Goal: Task Accomplishment & Management: Complete application form

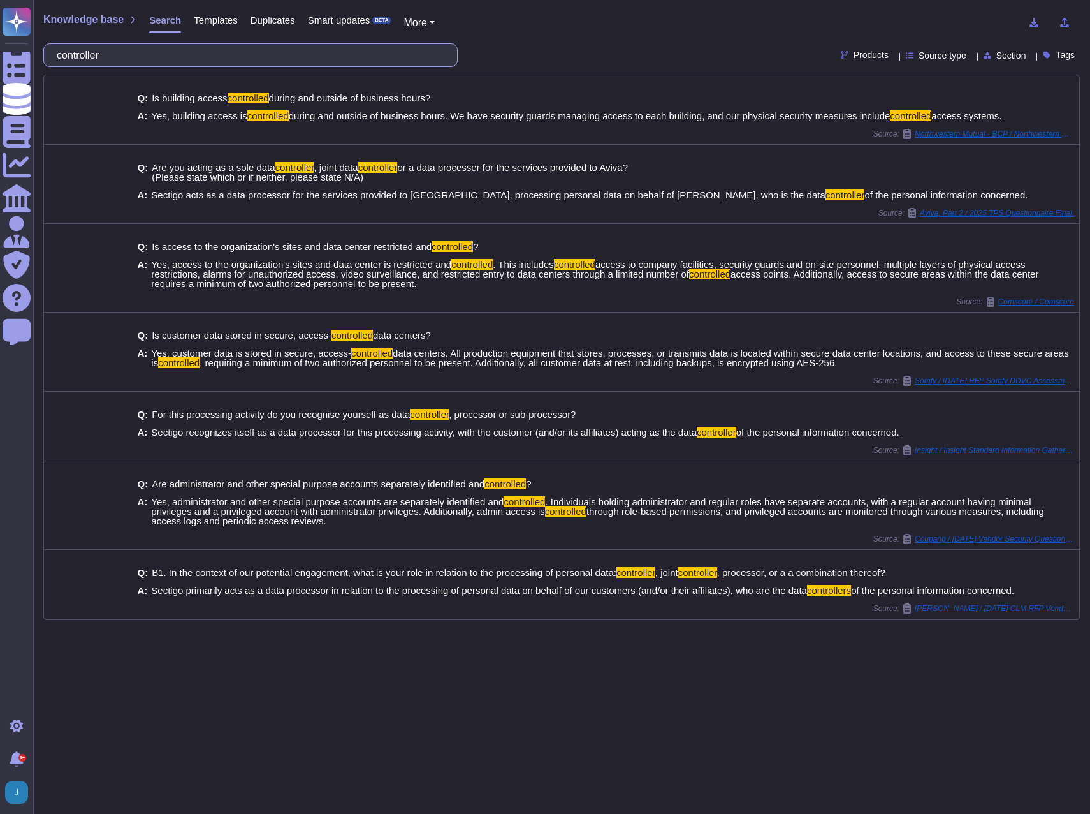
drag, startPoint x: 165, startPoint y: 59, endPoint x: -3, endPoint y: 47, distance: 168.8
click at [0, 47] on html "Questionnaires Knowledge Base Documents Analytics CAIQ / SIG Admin Trust Center…" at bounding box center [545, 407] width 1090 height 814
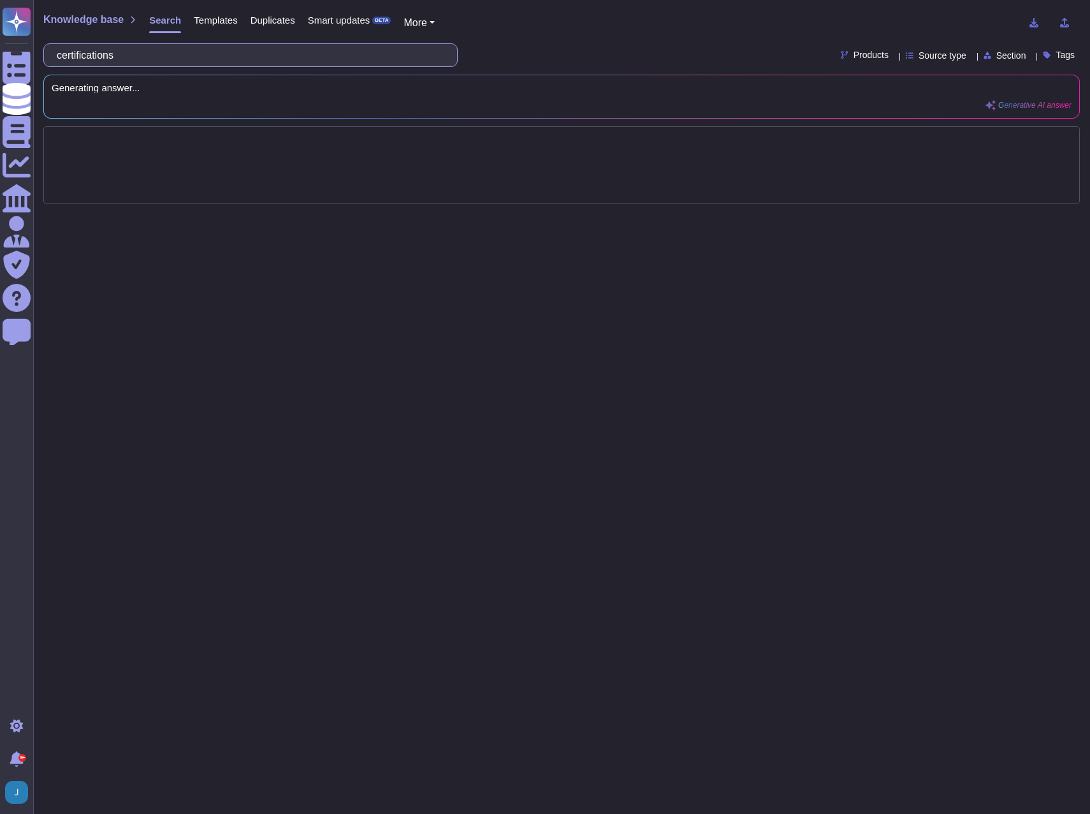
type input "certifications"
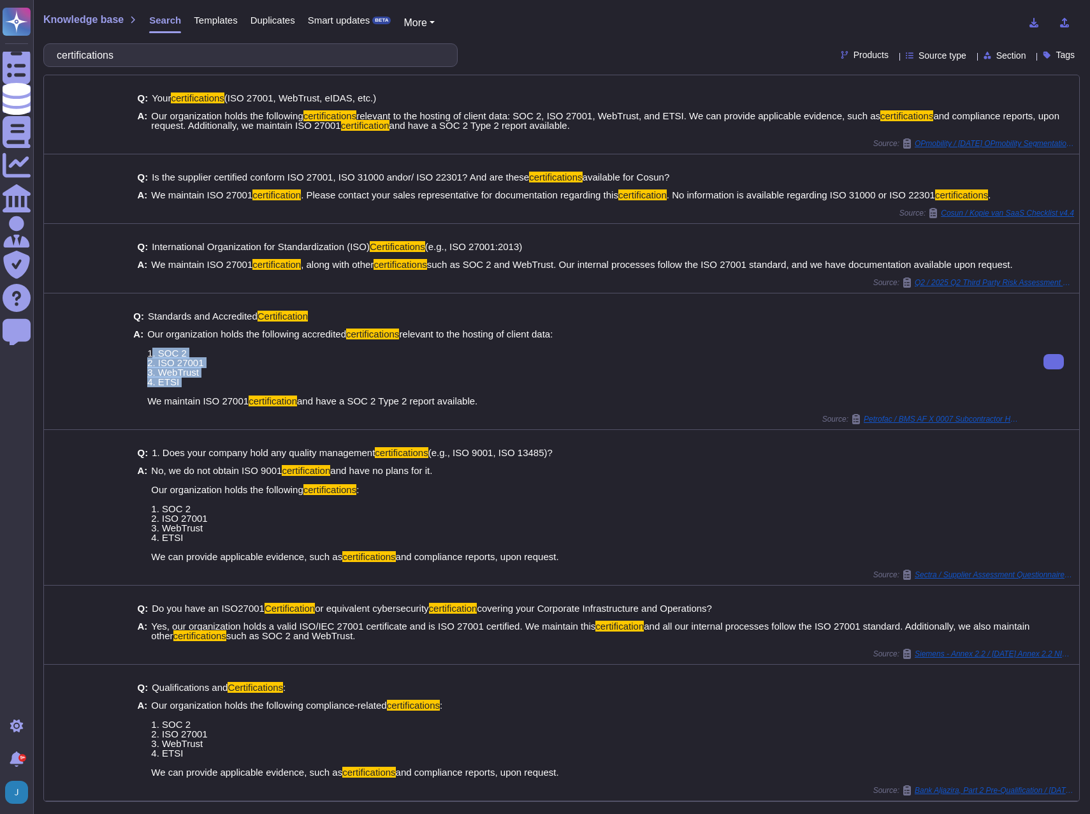
drag, startPoint x: 186, startPoint y: 383, endPoint x: 145, endPoint y: 353, distance: 50.6
click at [145, 353] on div "A: Our organization holds the following accredited certifications relevant to t…" at bounding box center [578, 367] width 890 height 77
copy span "1. SOC 2 2. ISO 27001 3. WebTrust 4. ETSI"
click at [91, 22] on span "Knowledge base" at bounding box center [83, 20] width 80 height 10
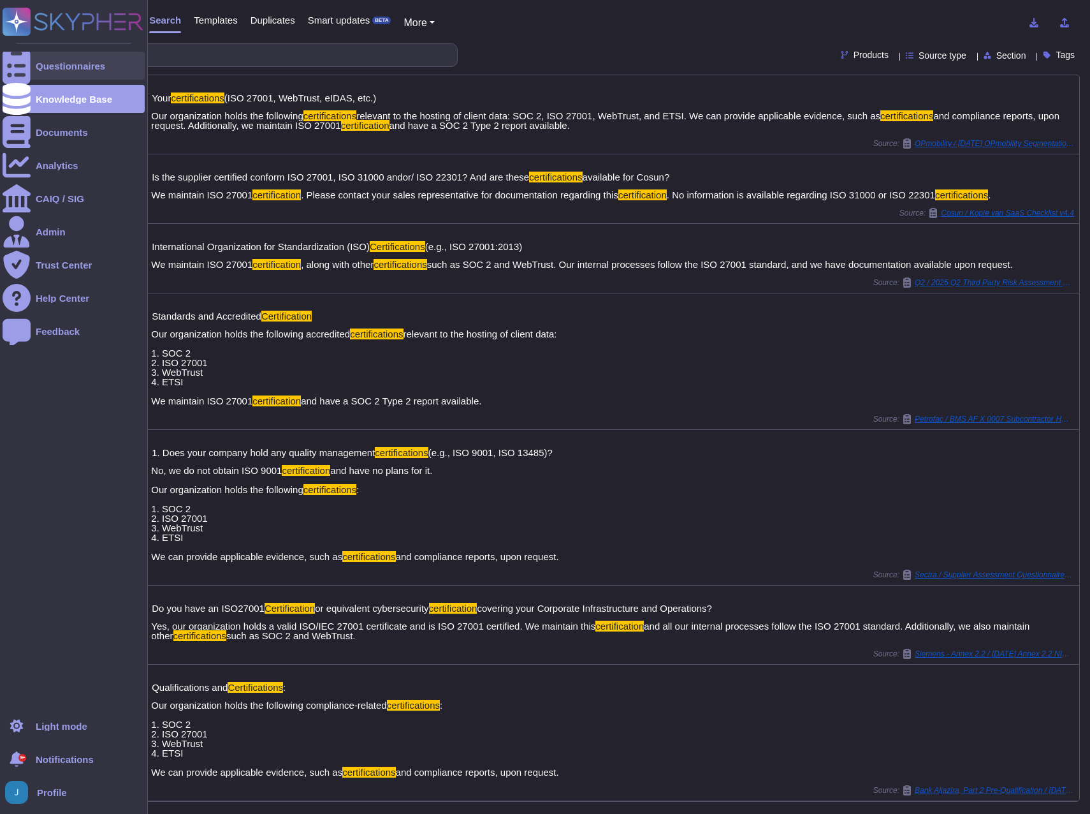
click at [41, 64] on div "Questionnaires" at bounding box center [71, 66] width 70 height 10
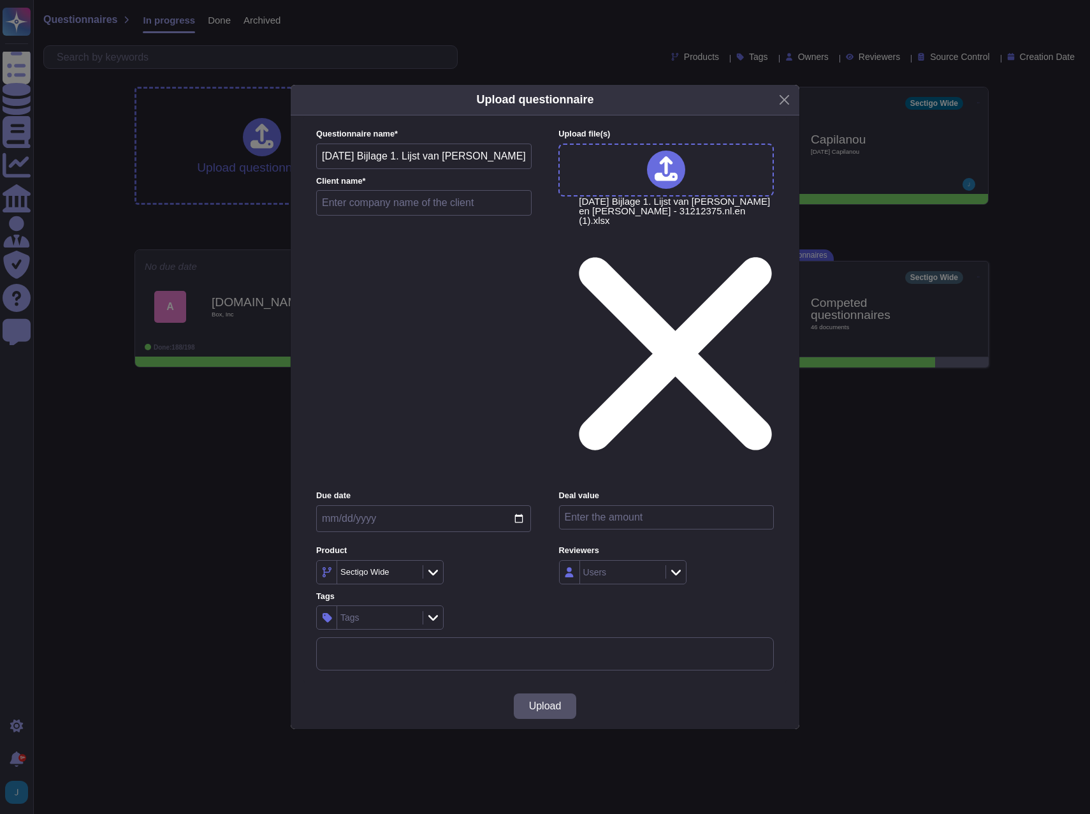
click at [384, 216] on input "text" at bounding box center [424, 203] width 216 height 26
paste input "Rijkswaterstaat"
type input "Rijkswaterstaat"
click at [545, 693] on button "Upload" at bounding box center [545, 706] width 63 height 26
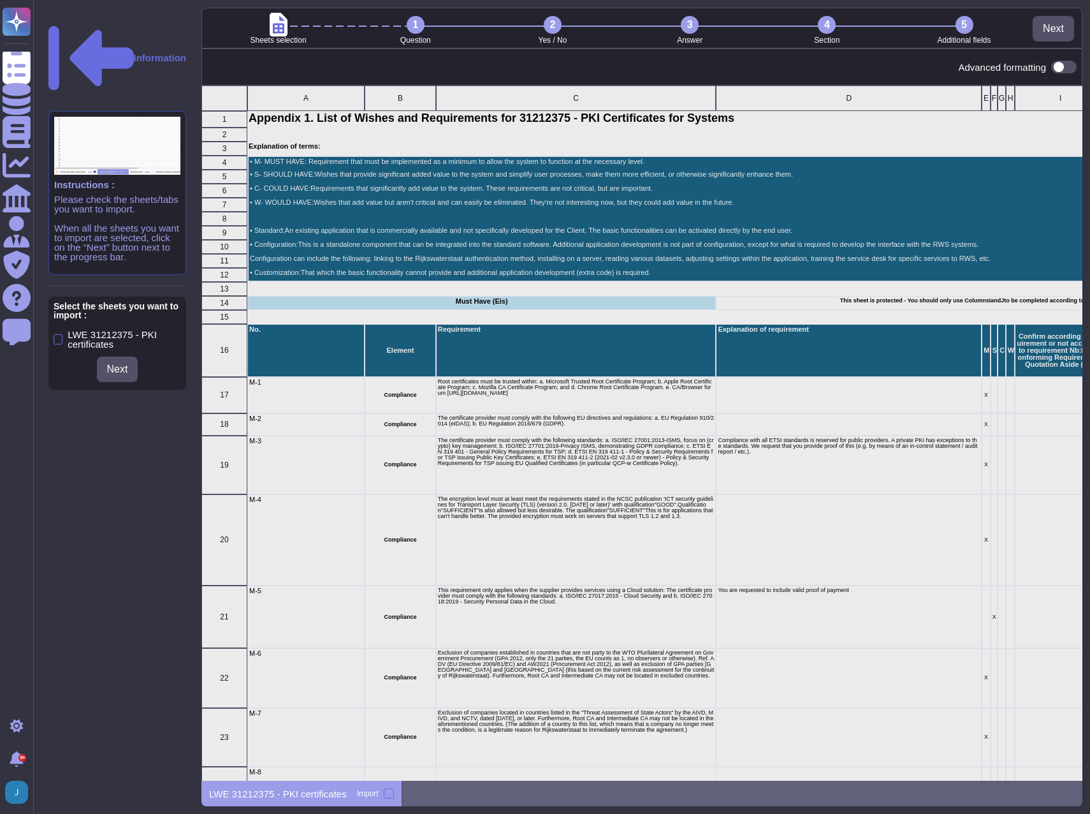
scroll to position [685, 872]
click at [384, 794] on div at bounding box center [389, 793] width 10 height 10
click at [0, 0] on input "Import" at bounding box center [0, 0] width 0 height 0
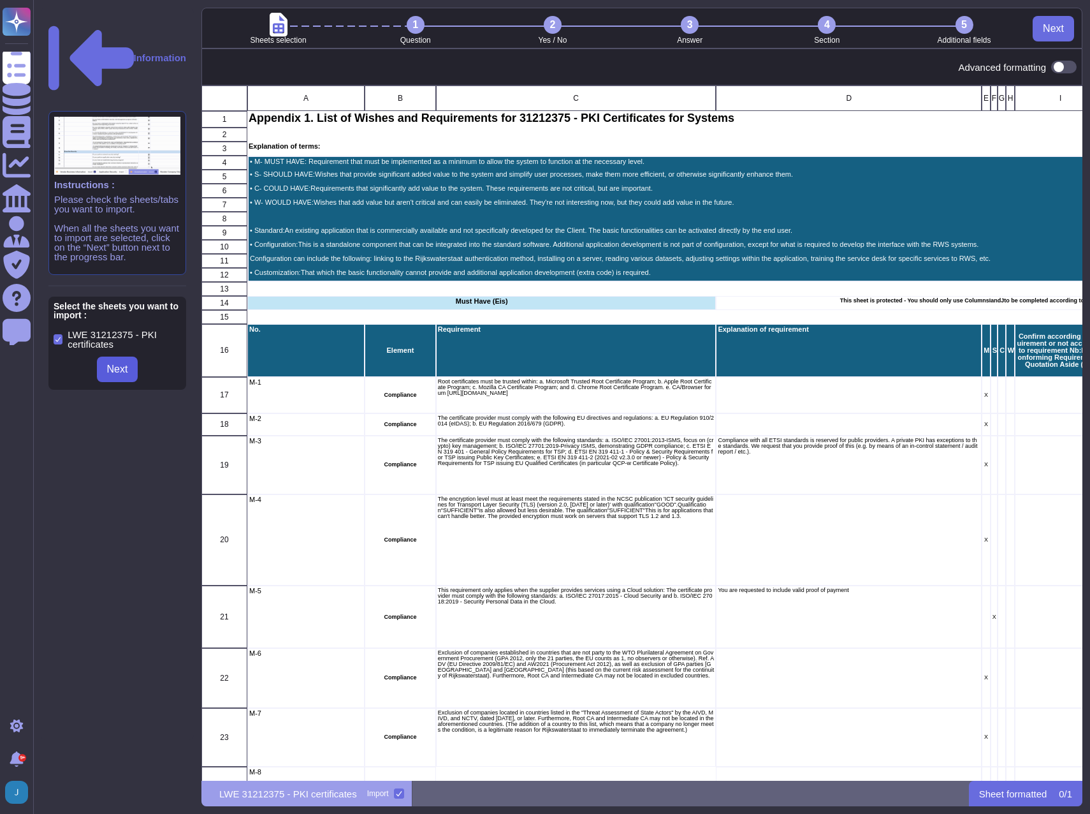
click at [109, 364] on span "Next" at bounding box center [117, 369] width 21 height 10
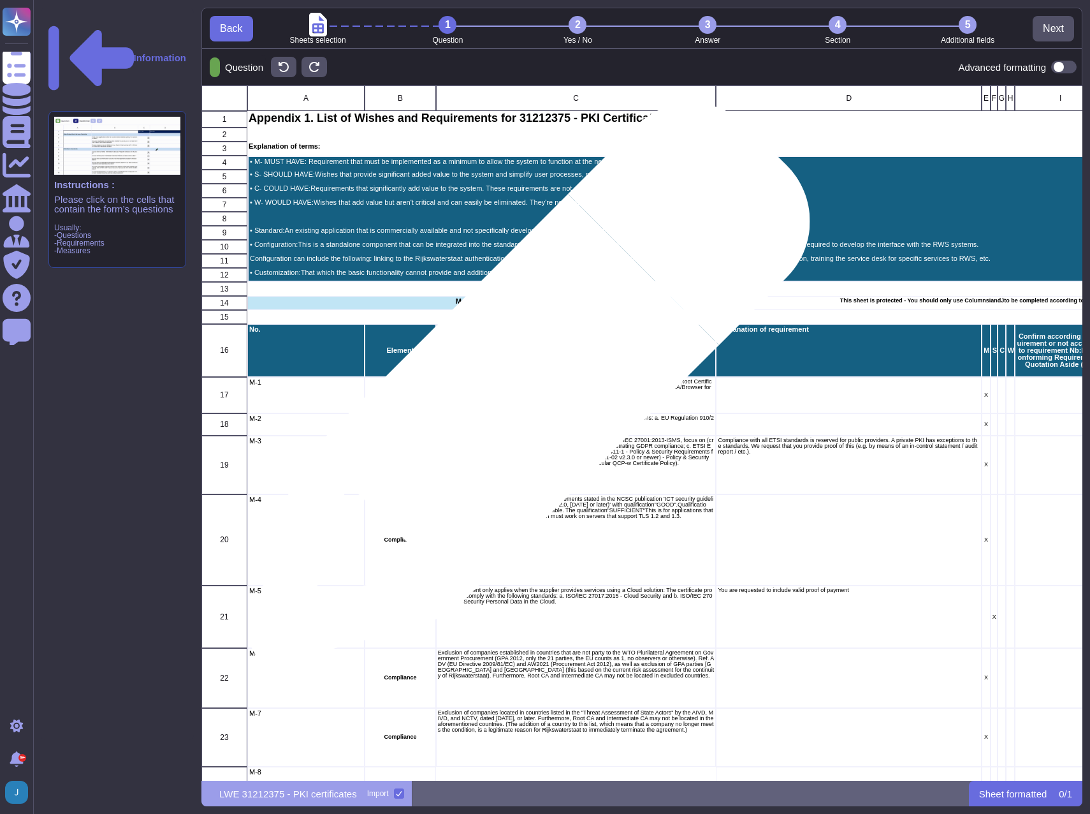
click at [525, 390] on p "Root certificates must be trusted within: a. Microsoft Trusted Root Certificate…" at bounding box center [576, 387] width 277 height 17
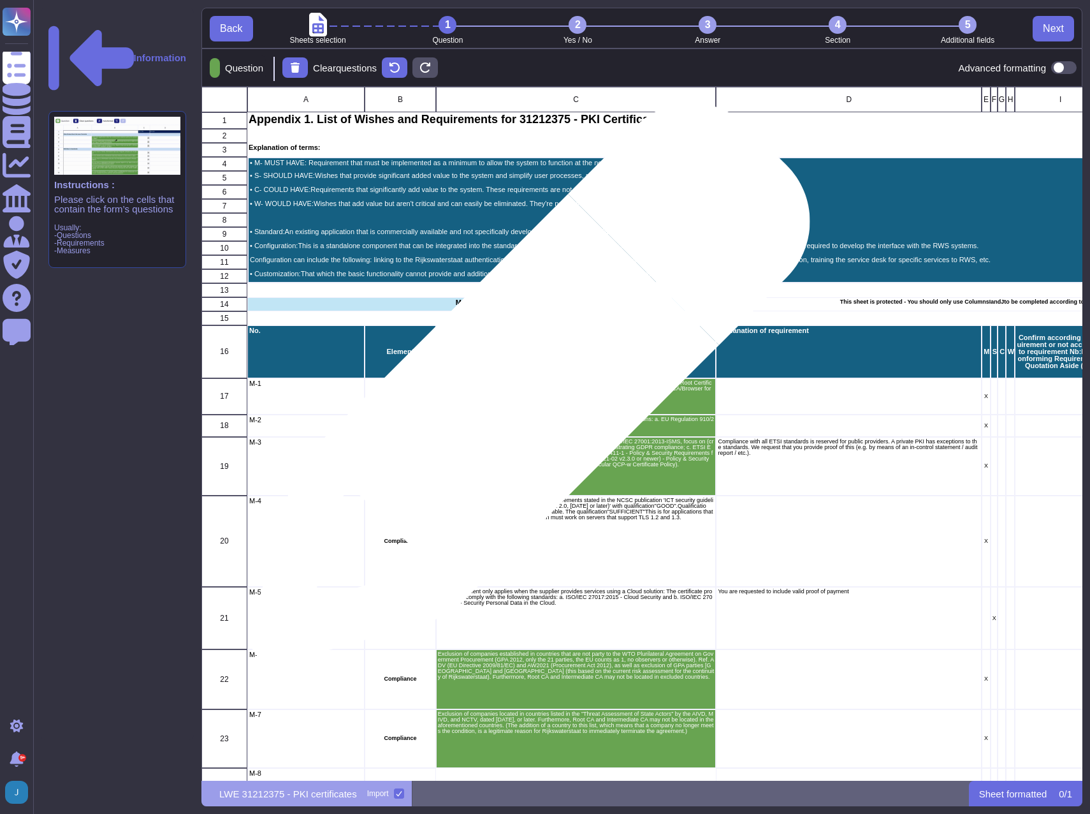
scroll to position [684, 872]
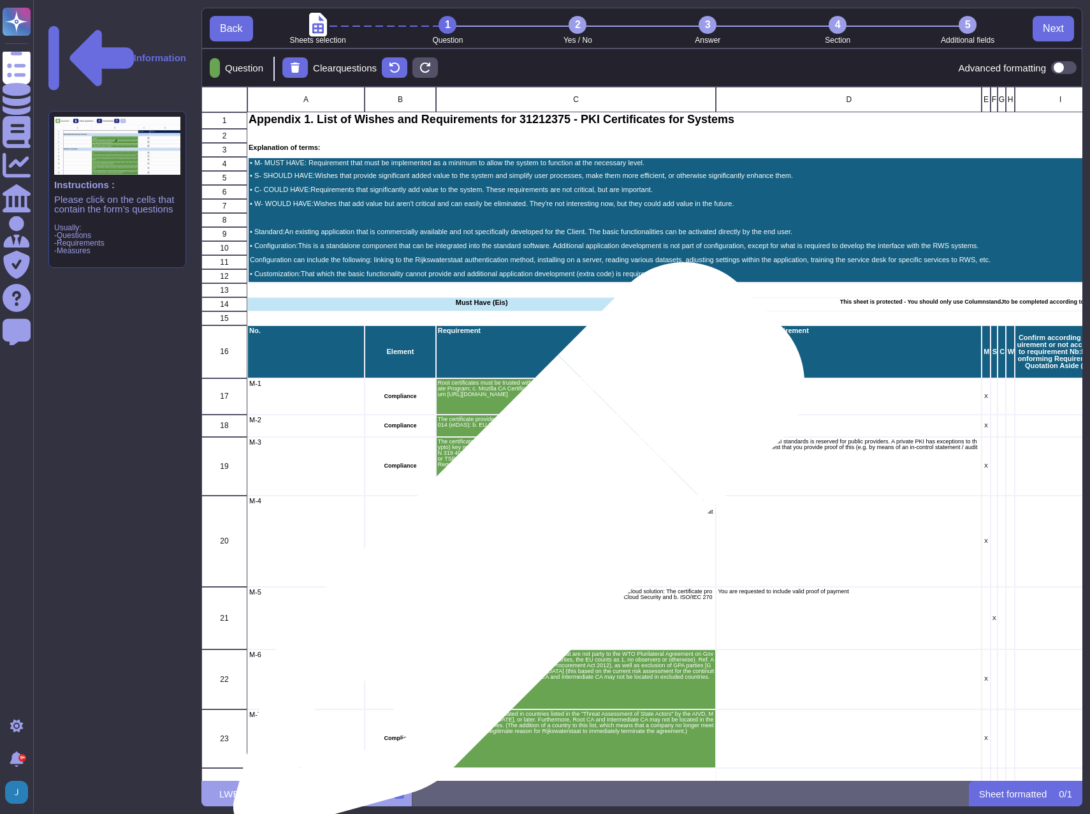
click at [514, 554] on div "The encryption level must at least meet the requirements stated in the NCSC pub…" at bounding box center [576, 541] width 281 height 92
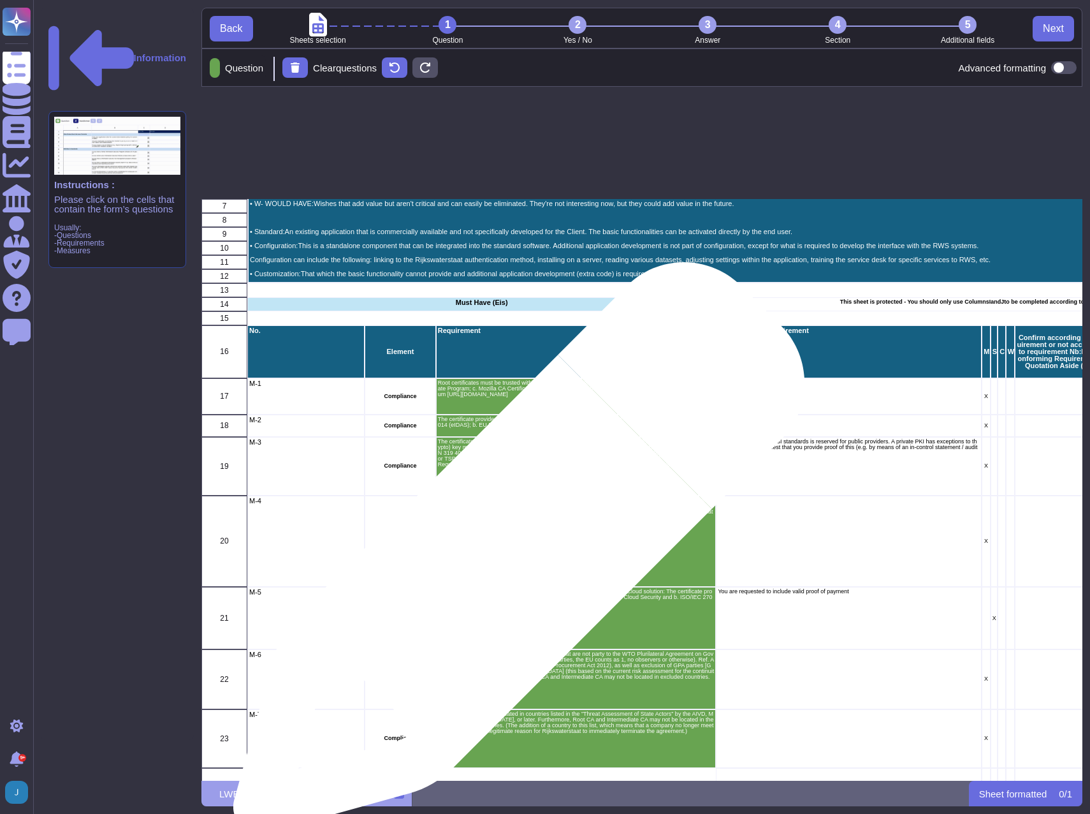
scroll to position [319, 0]
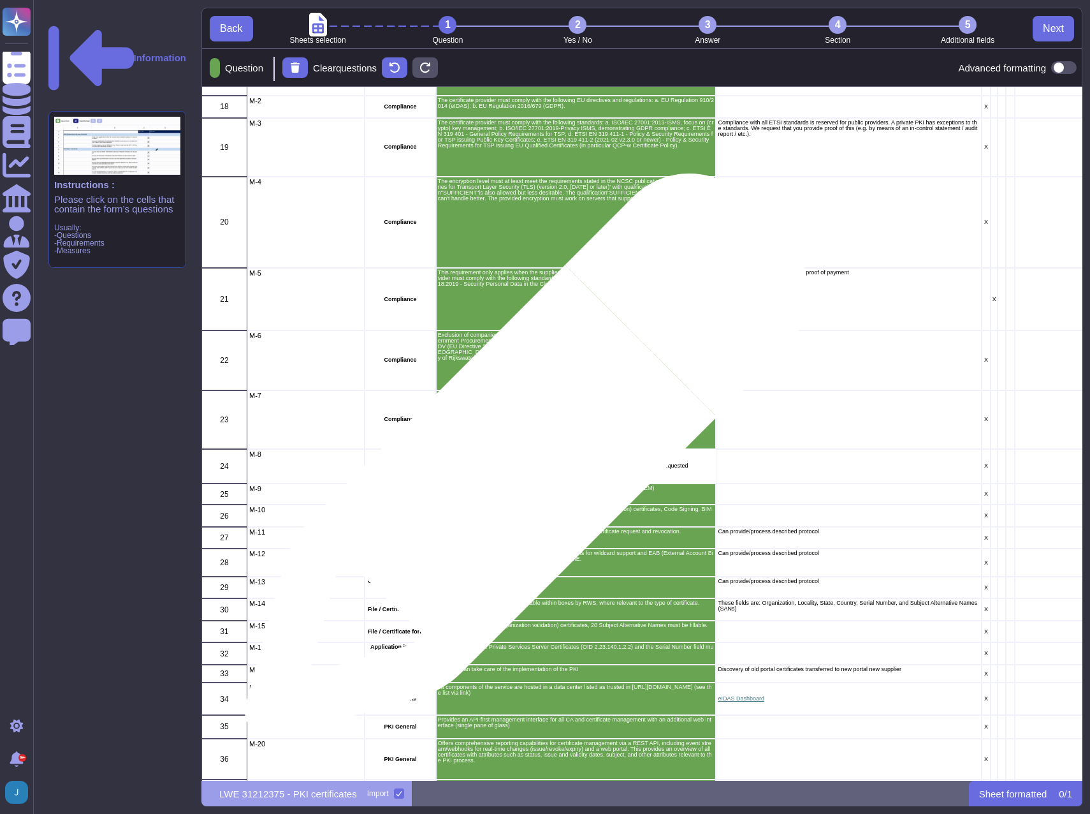
click at [522, 463] on p "Private key maywithout exceptionsnever leave the system for which a certificate…" at bounding box center [576, 466] width 278 height 6
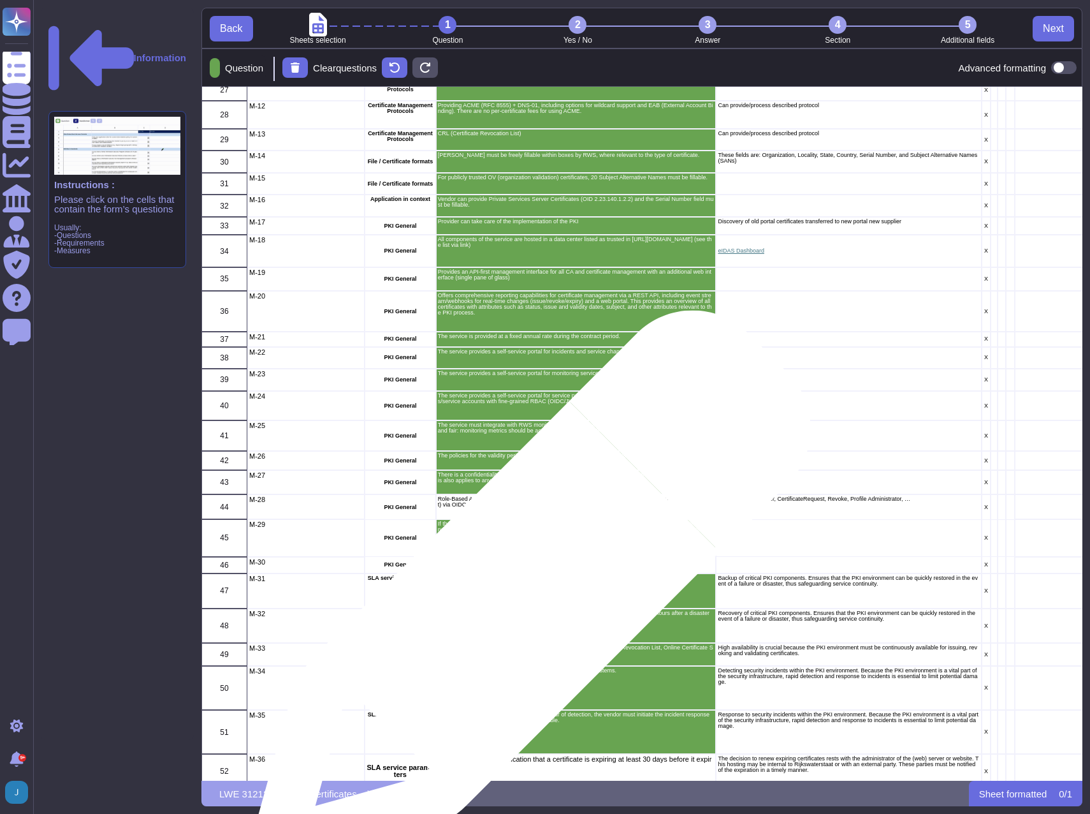
scroll to position [1020, 0]
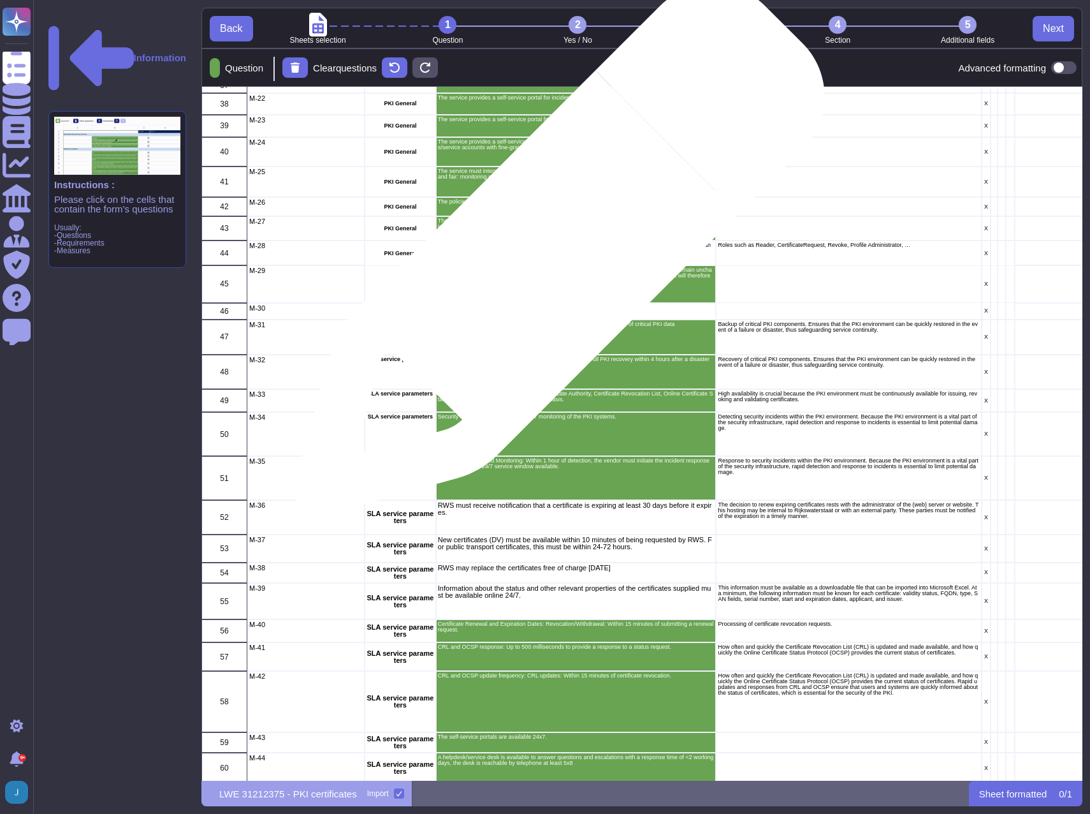
click at [554, 256] on div "Role-Based Access Control is available (requests, revocation, management, repor…" at bounding box center [576, 252] width 281 height 25
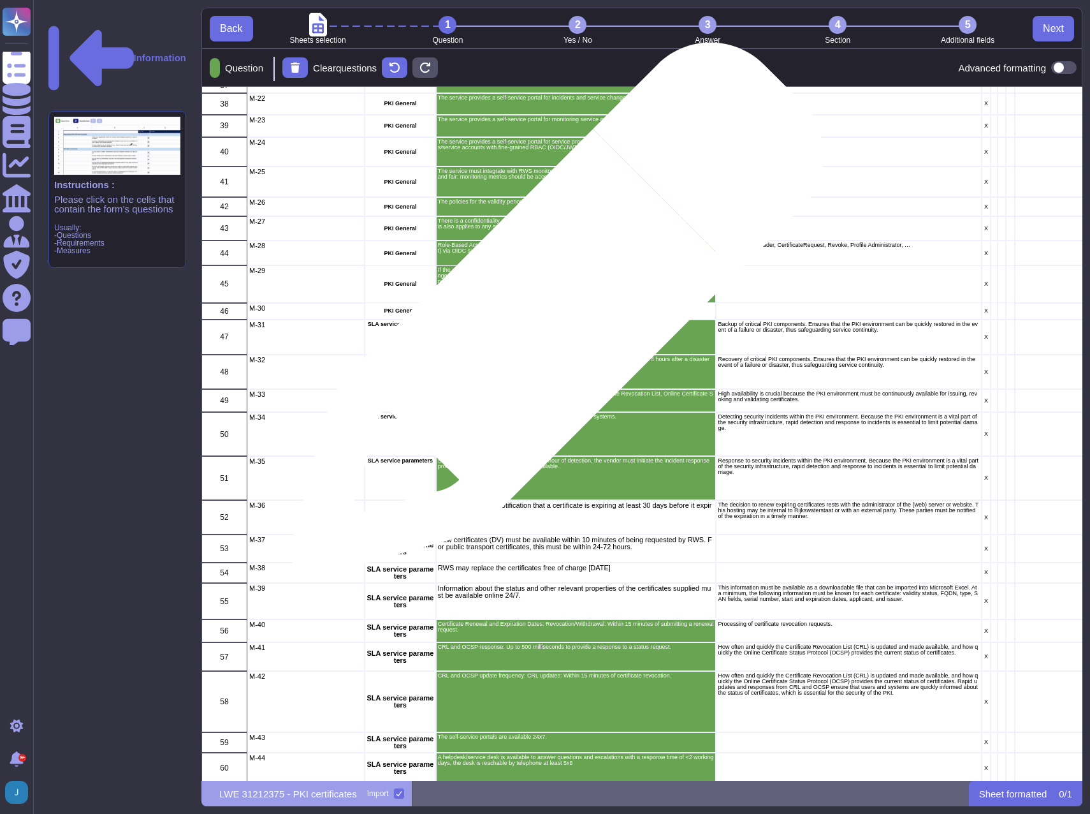
click at [552, 316] on div "Connection to RWS Identity store, EntraId/AD/ and MFA" at bounding box center [576, 311] width 281 height 17
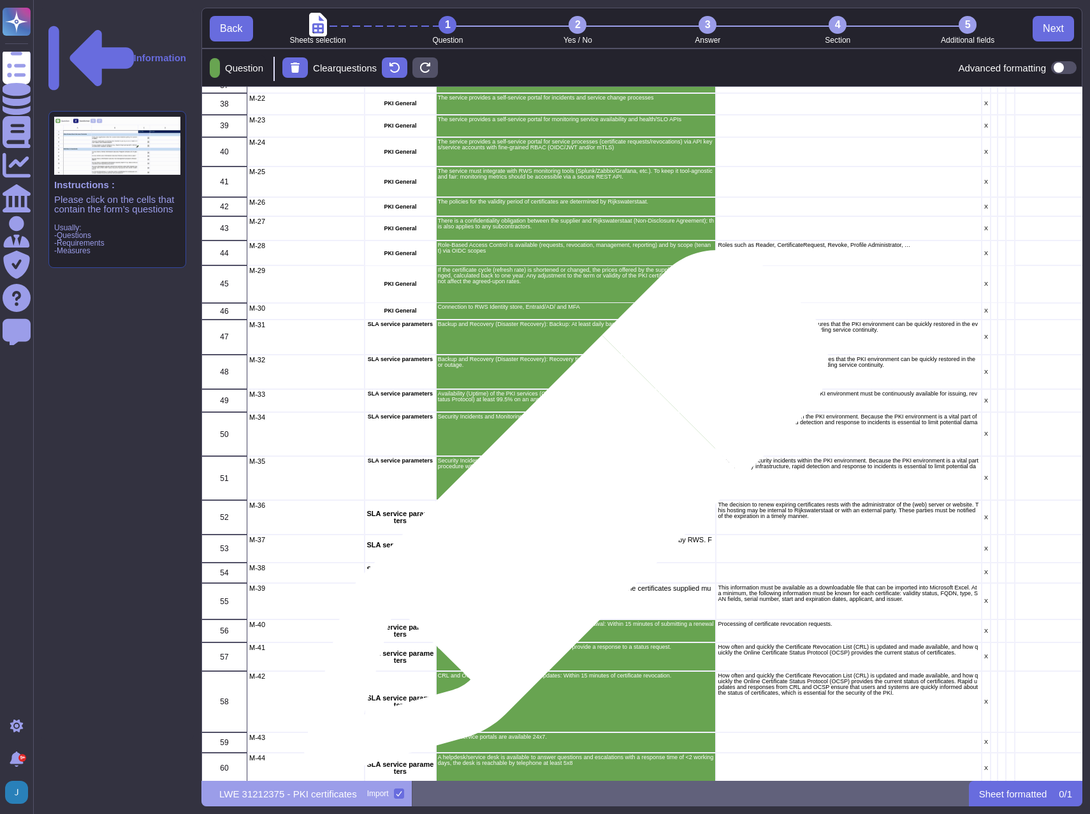
click at [561, 518] on div "RWS must receive notification that a certificate is expiring at least 30 days b…" at bounding box center [576, 517] width 281 height 35
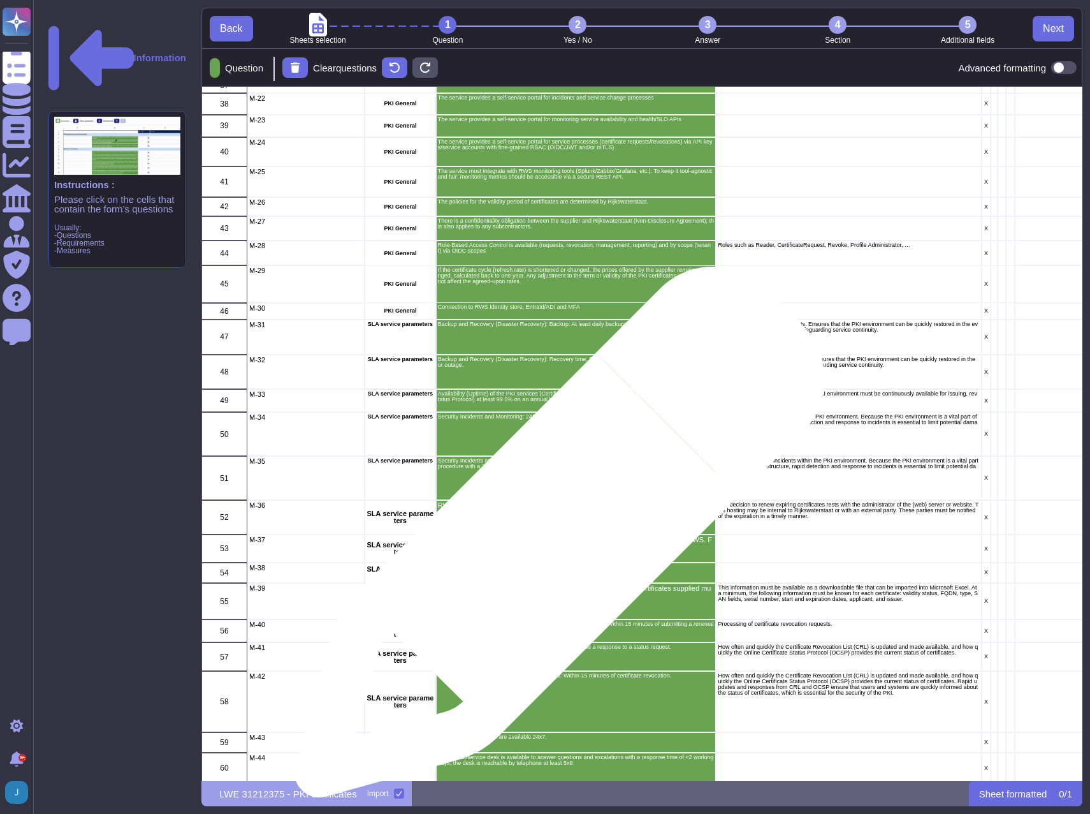
click at [555, 538] on p "New certificates (DV) must be available within 10 minutes of being requested by…" at bounding box center [576, 543] width 277 height 14
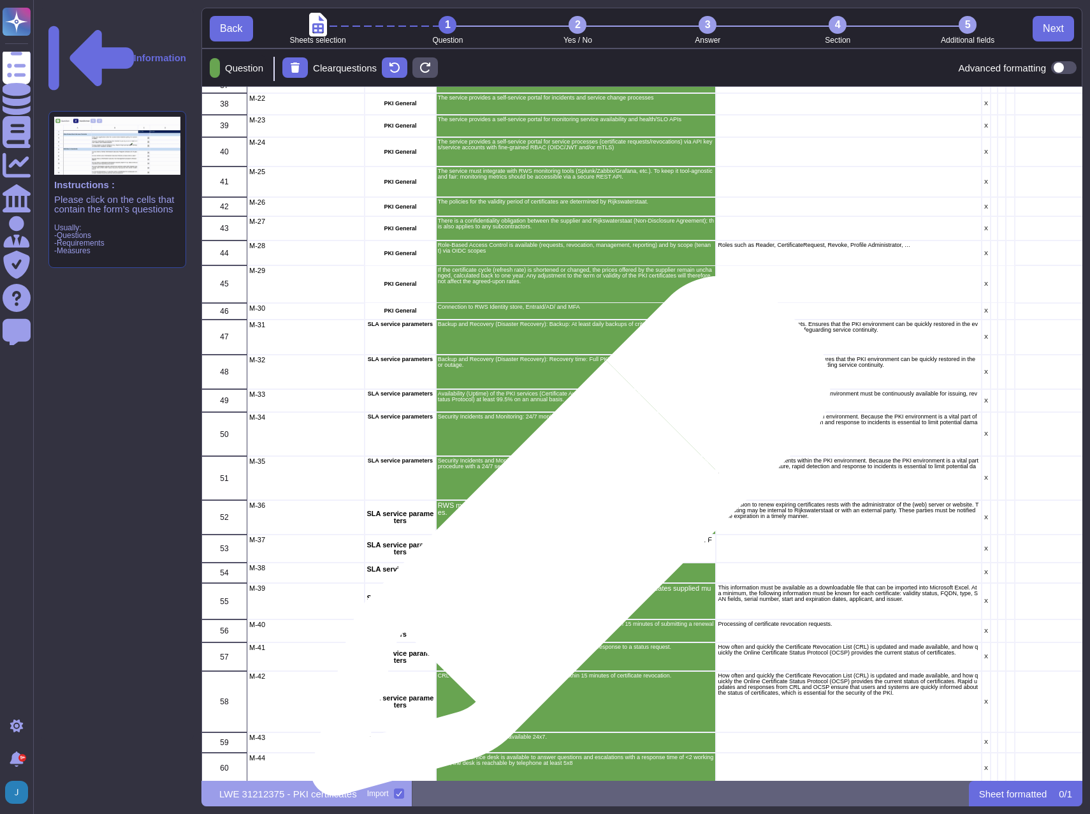
drag, startPoint x: 566, startPoint y: 542, endPoint x: 566, endPoint y: 550, distance: 7.7
click at [566, 545] on p "New certificates (DV) must be available within 10 minutes of being requested by…" at bounding box center [576, 543] width 277 height 14
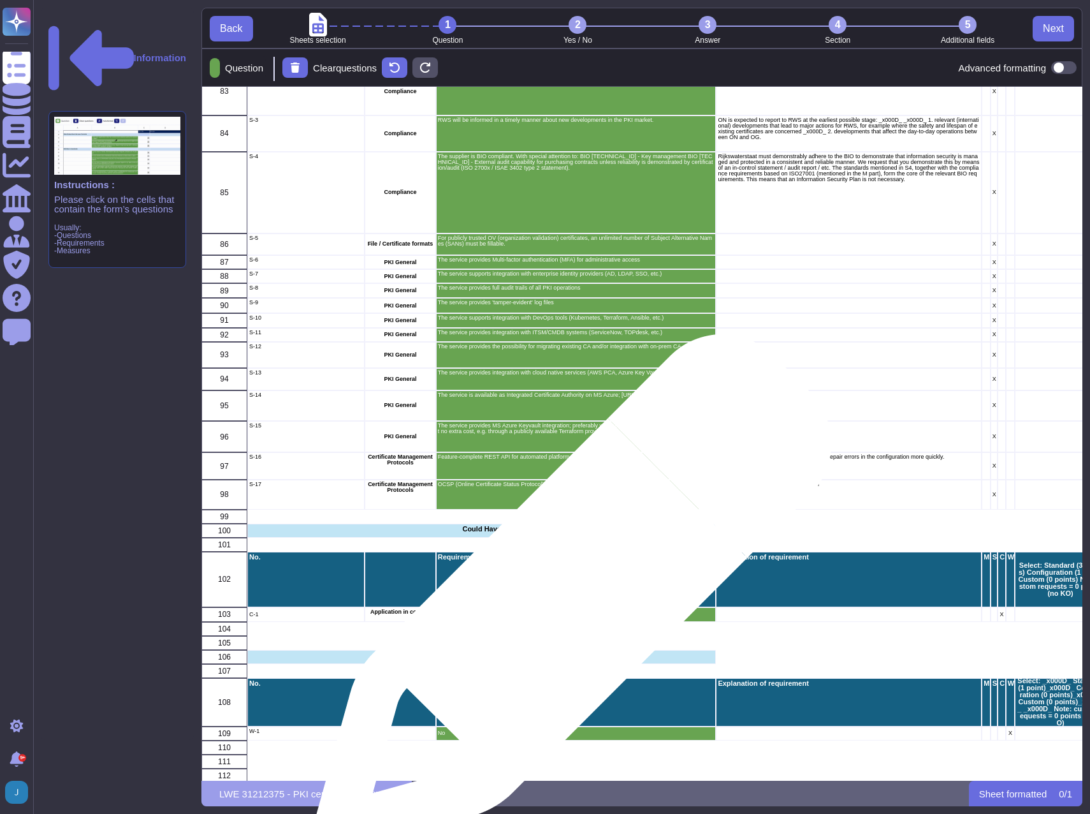
scroll to position [2314, 0]
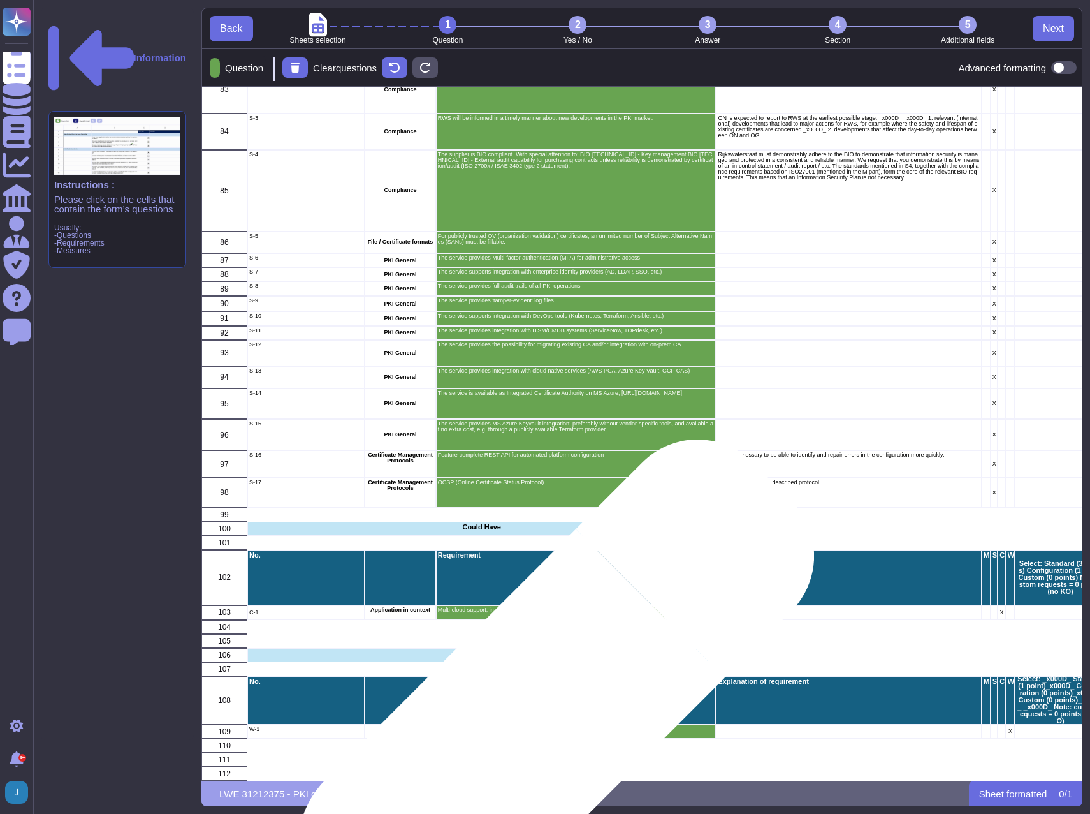
click at [533, 728] on p "No" at bounding box center [576, 731] width 277 height 6
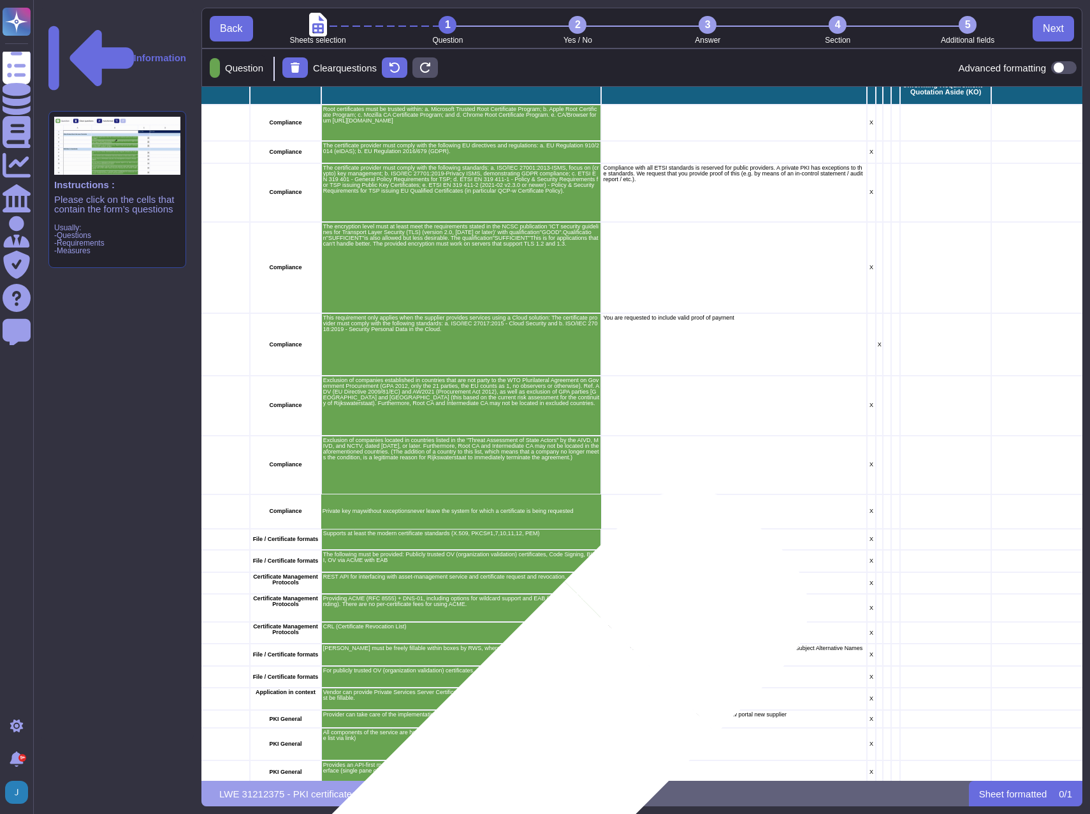
scroll to position [274, 129]
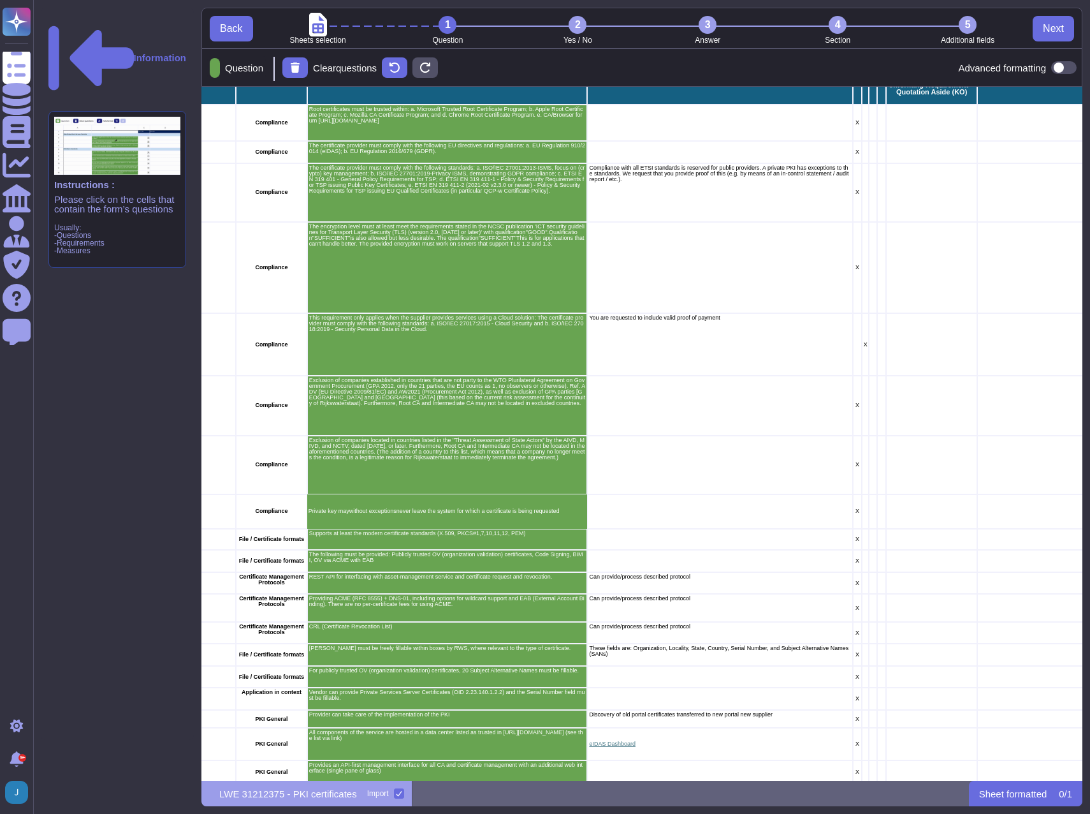
click at [578, 27] on div "2" at bounding box center [578, 25] width 18 height 18
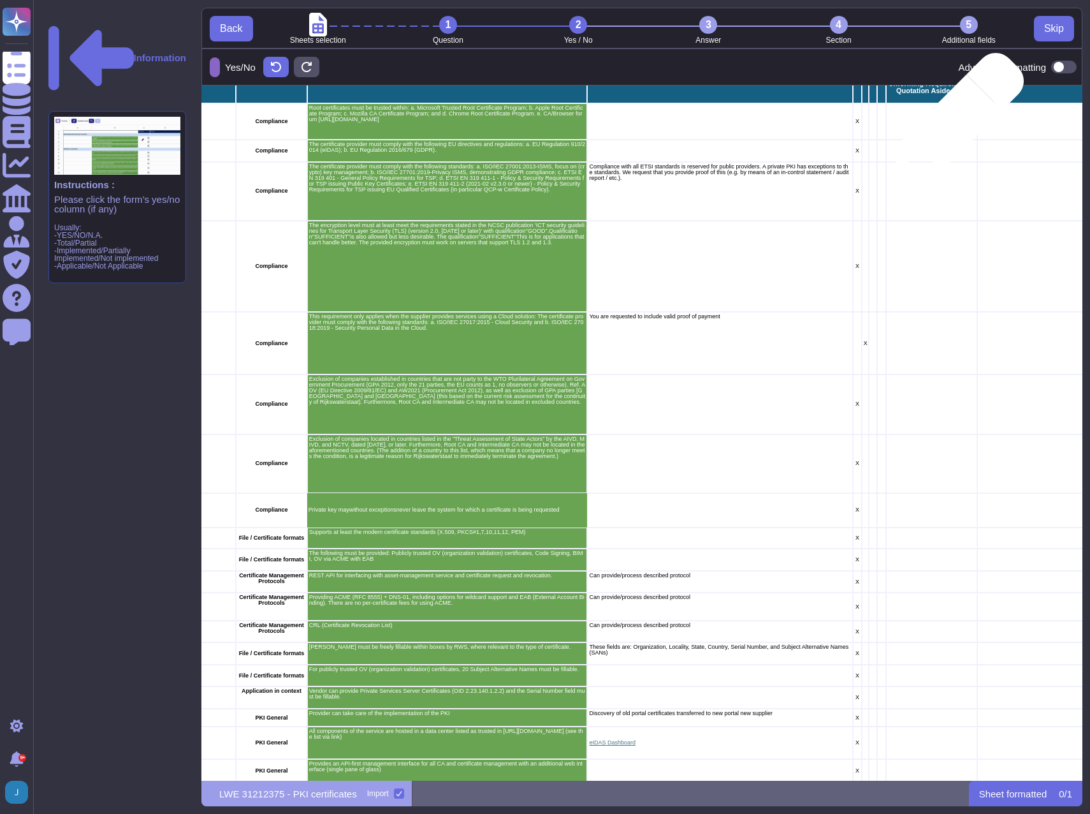
click at [953, 125] on div "grid" at bounding box center [931, 121] width 91 height 37
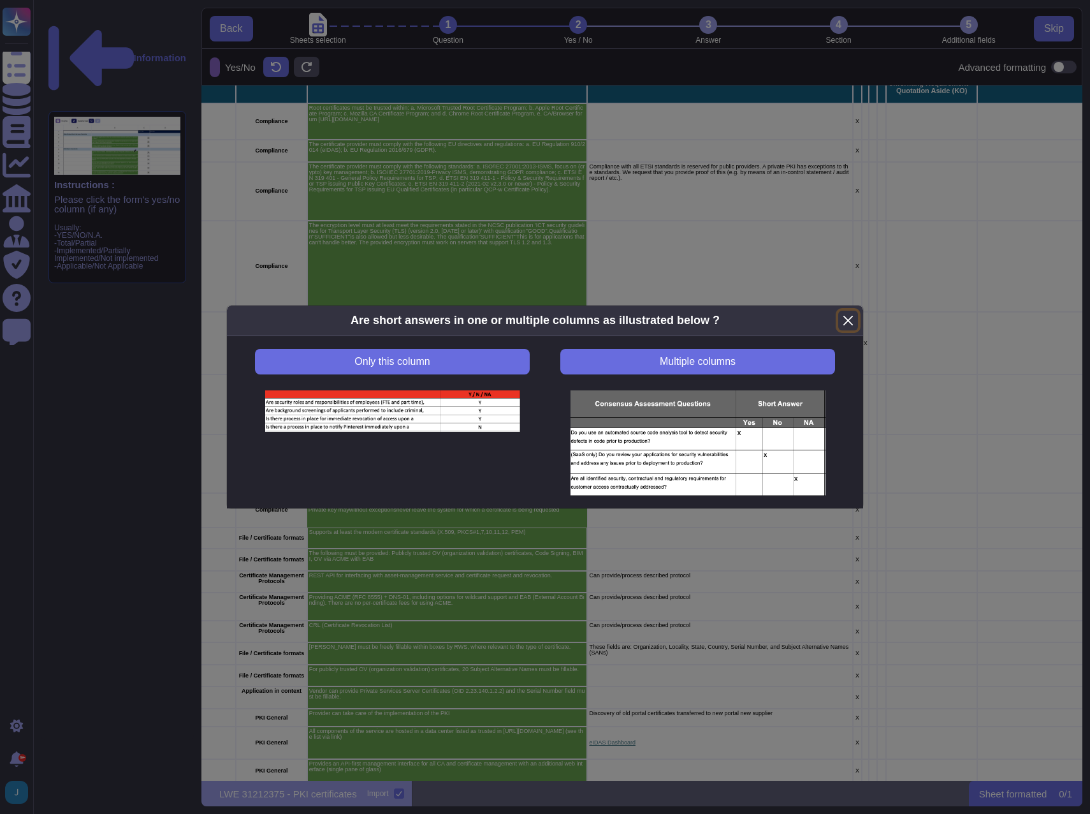
click at [839, 318] on button "Close" at bounding box center [848, 321] width 20 height 20
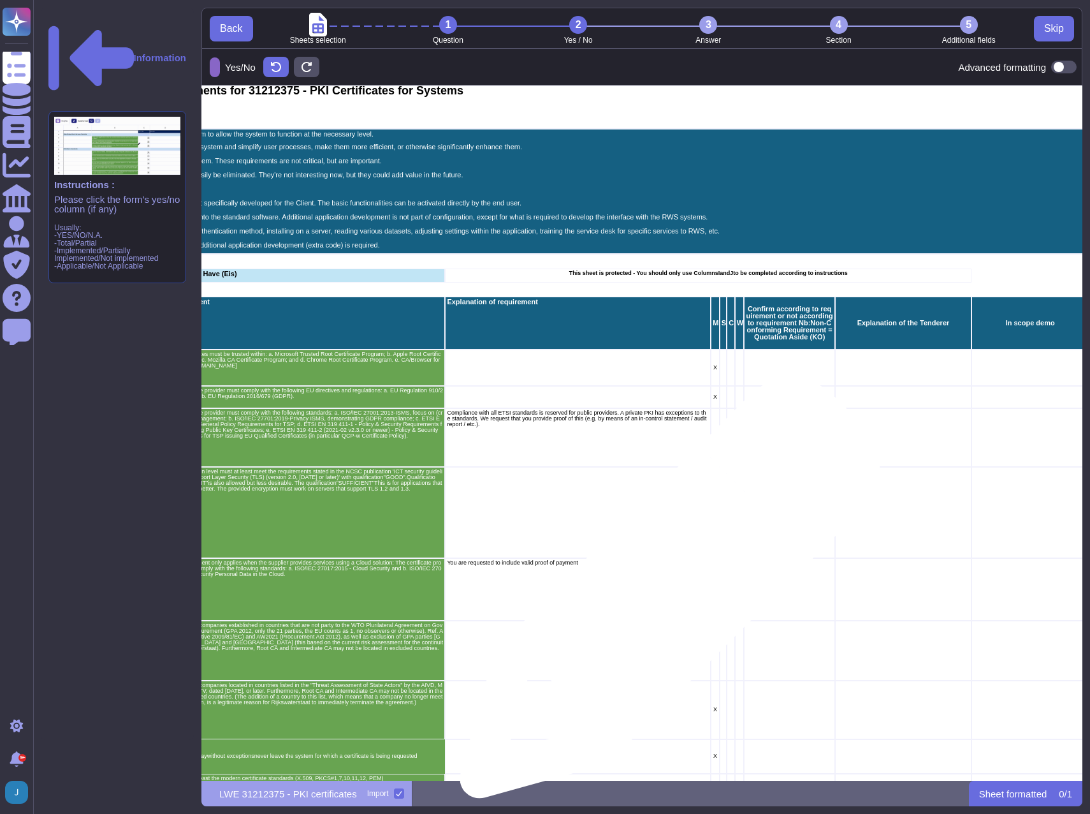
scroll to position [0, 271]
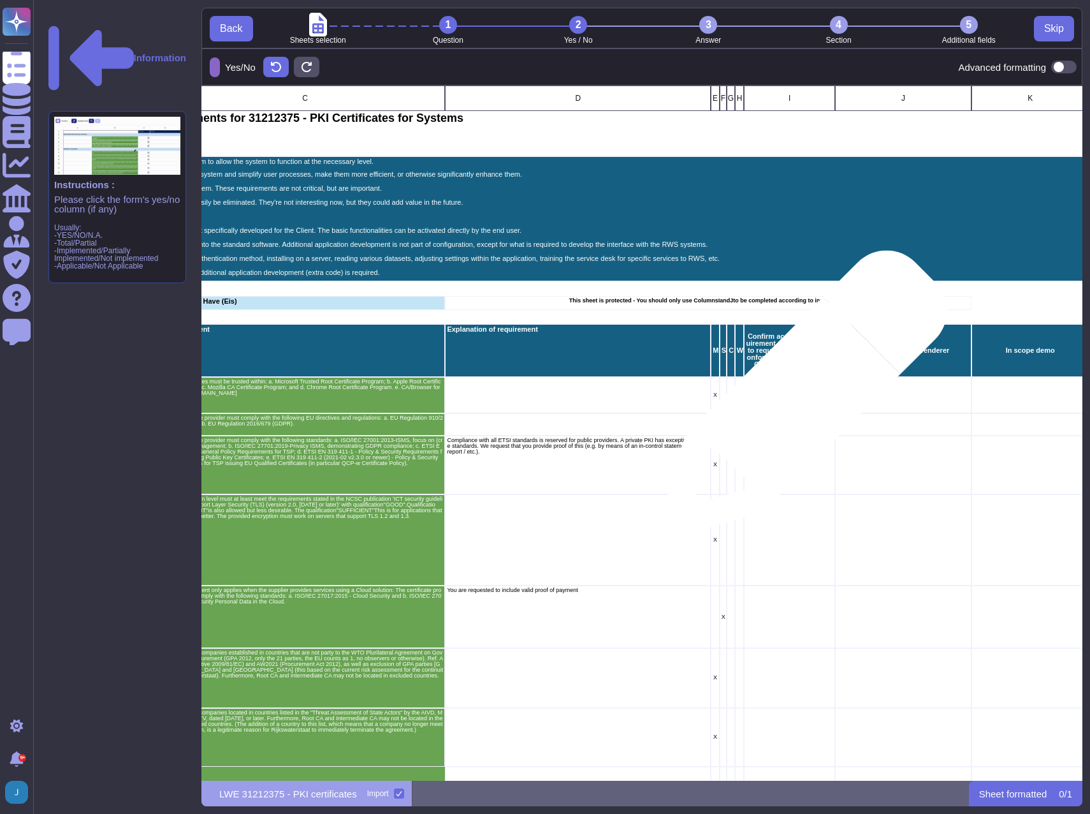
click at [799, 400] on div "grid" at bounding box center [789, 395] width 91 height 37
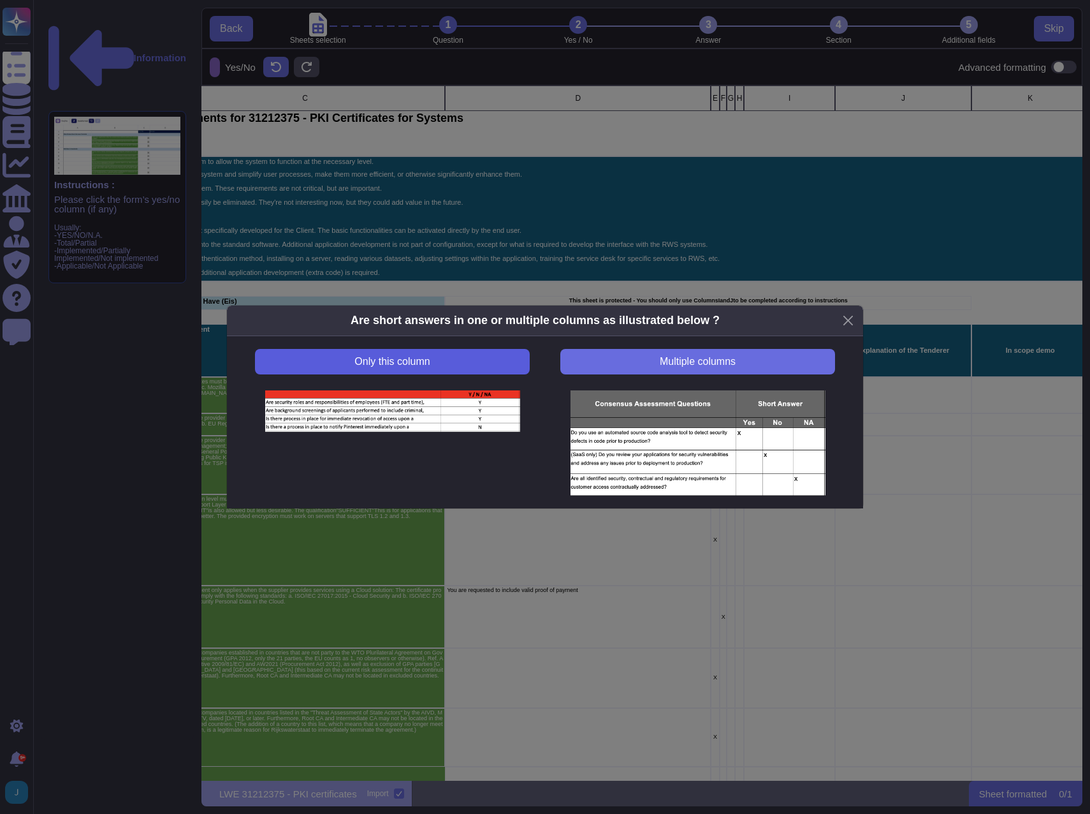
click at [475, 364] on button "Only this column" at bounding box center [392, 362] width 275 height 26
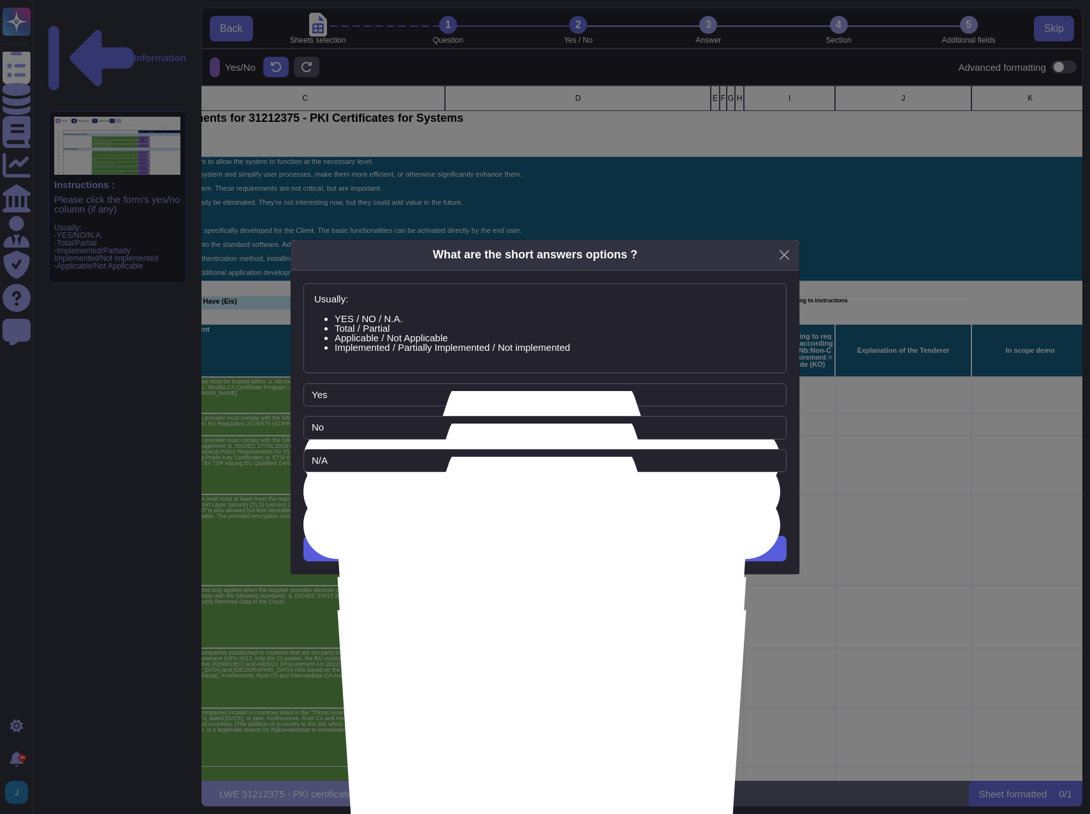
click at [535, 549] on span "Next" at bounding box center [545, 548] width 21 height 10
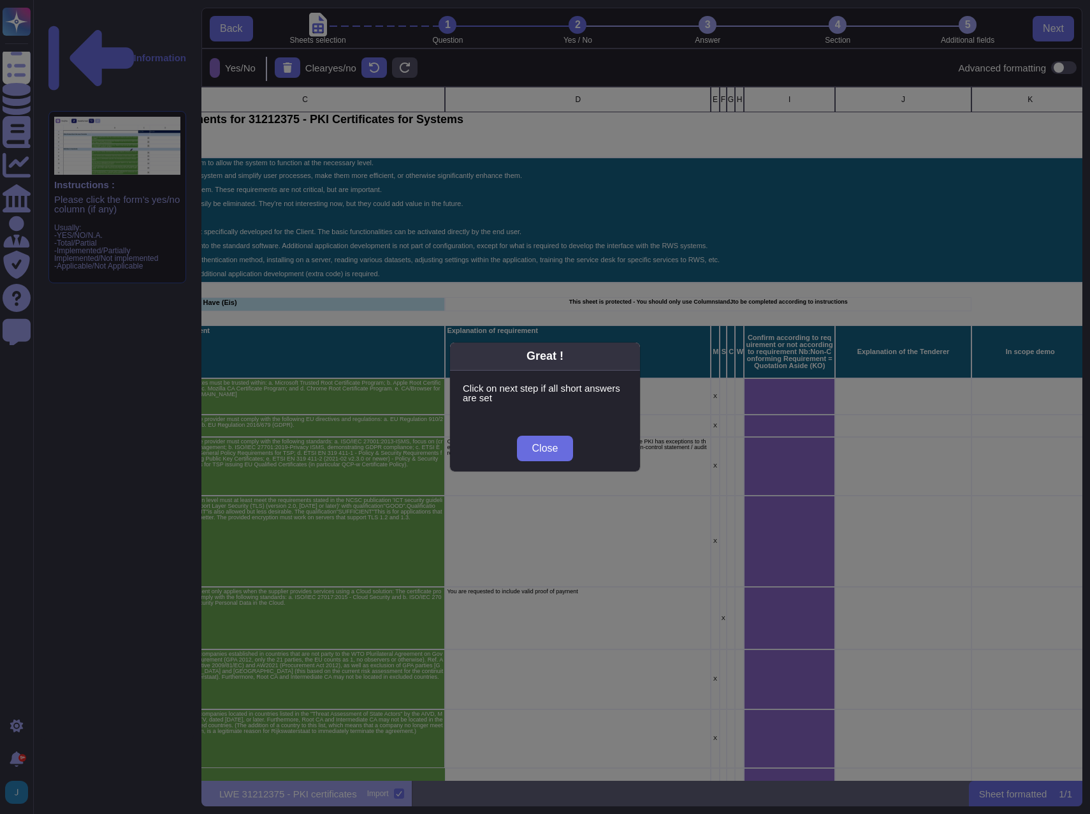
scroll to position [684, 872]
click at [543, 451] on span "Close" at bounding box center [545, 448] width 26 height 10
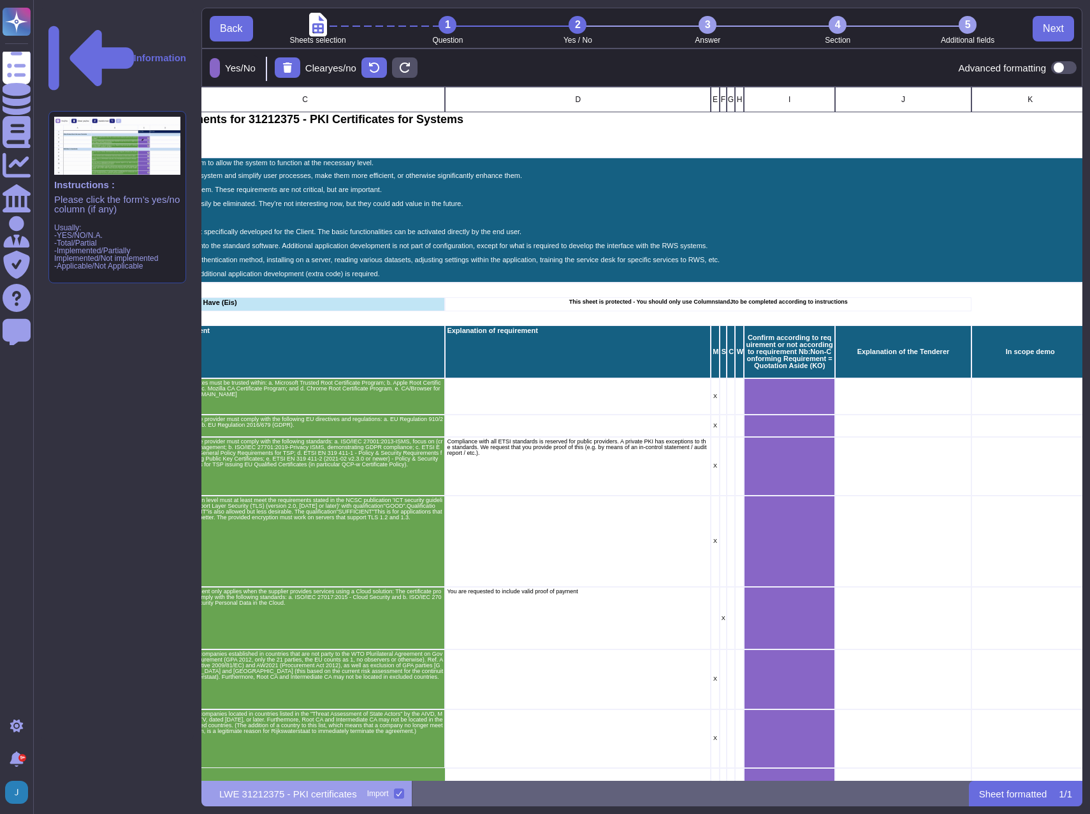
click at [708, 24] on div "3" at bounding box center [708, 25] width 18 height 18
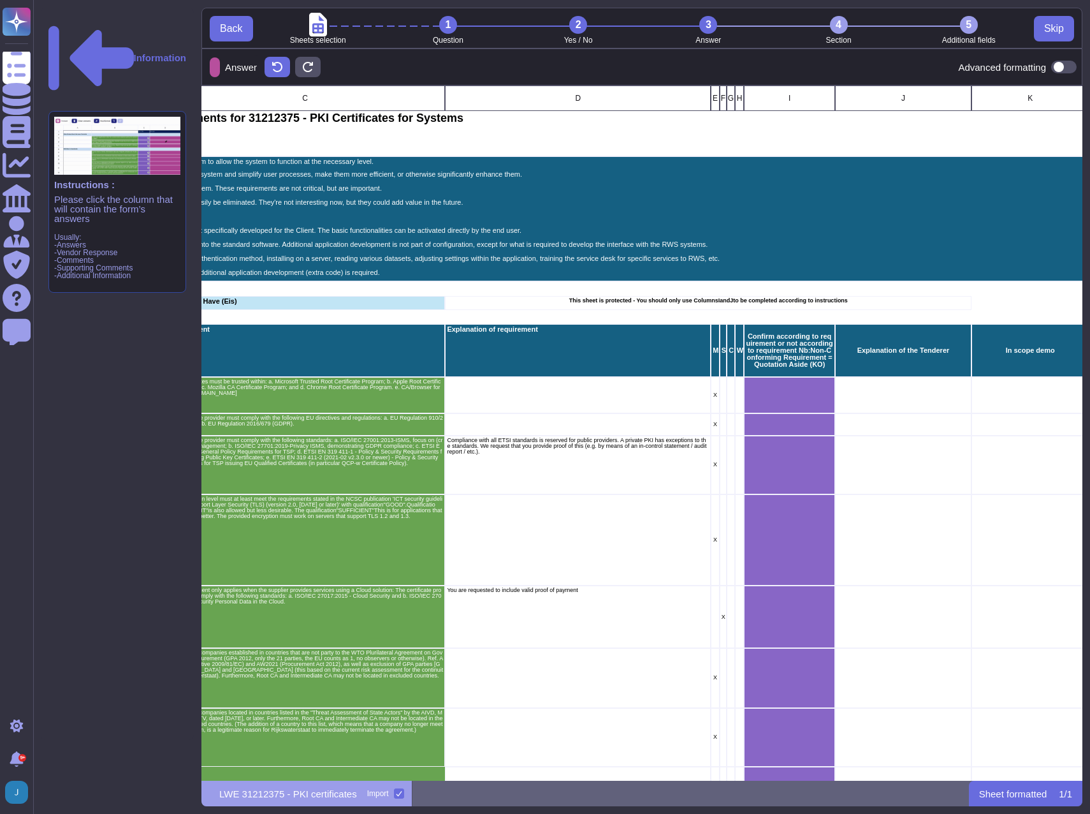
scroll to position [685, 872]
click at [897, 393] on div "grid" at bounding box center [903, 395] width 136 height 37
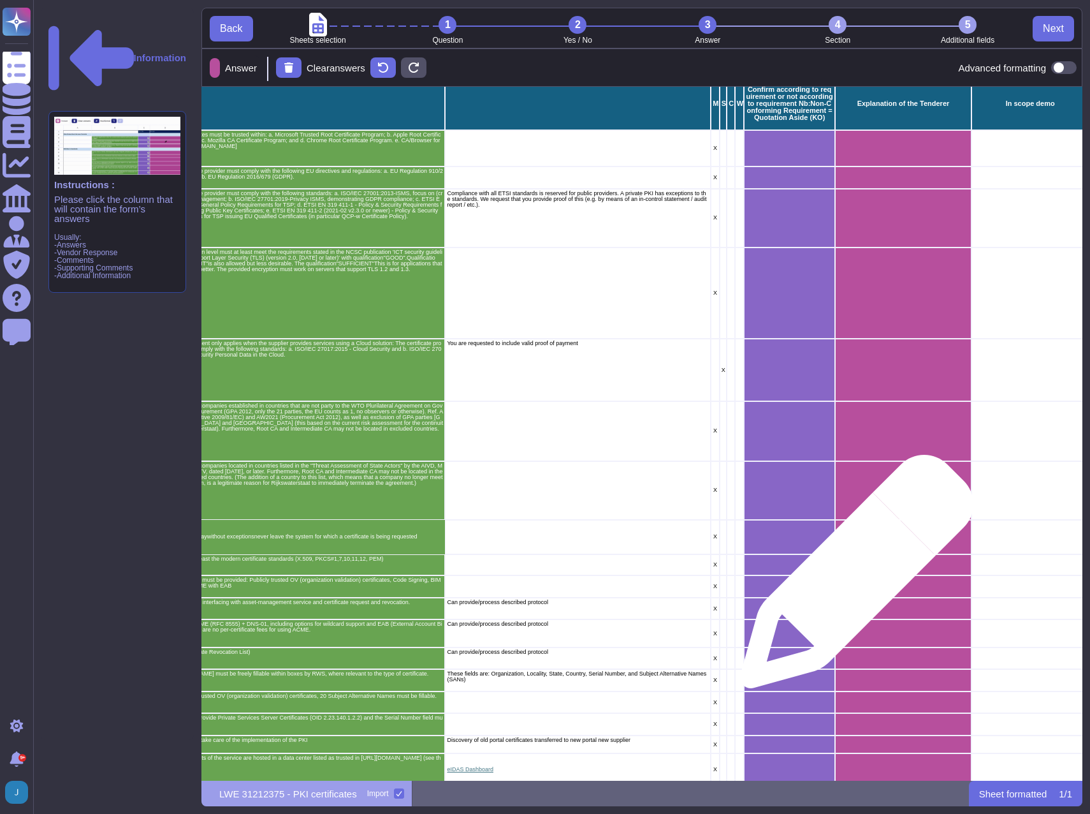
scroll to position [0, 271]
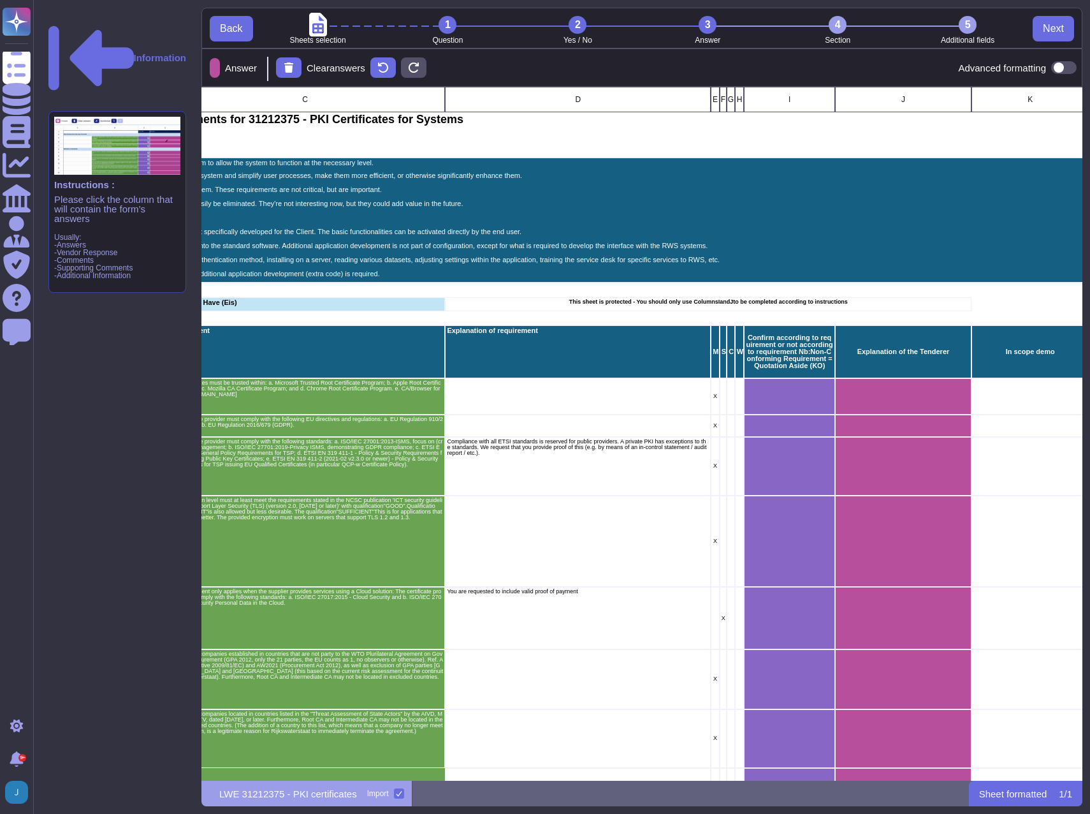
click at [968, 27] on div "5" at bounding box center [968, 25] width 18 height 18
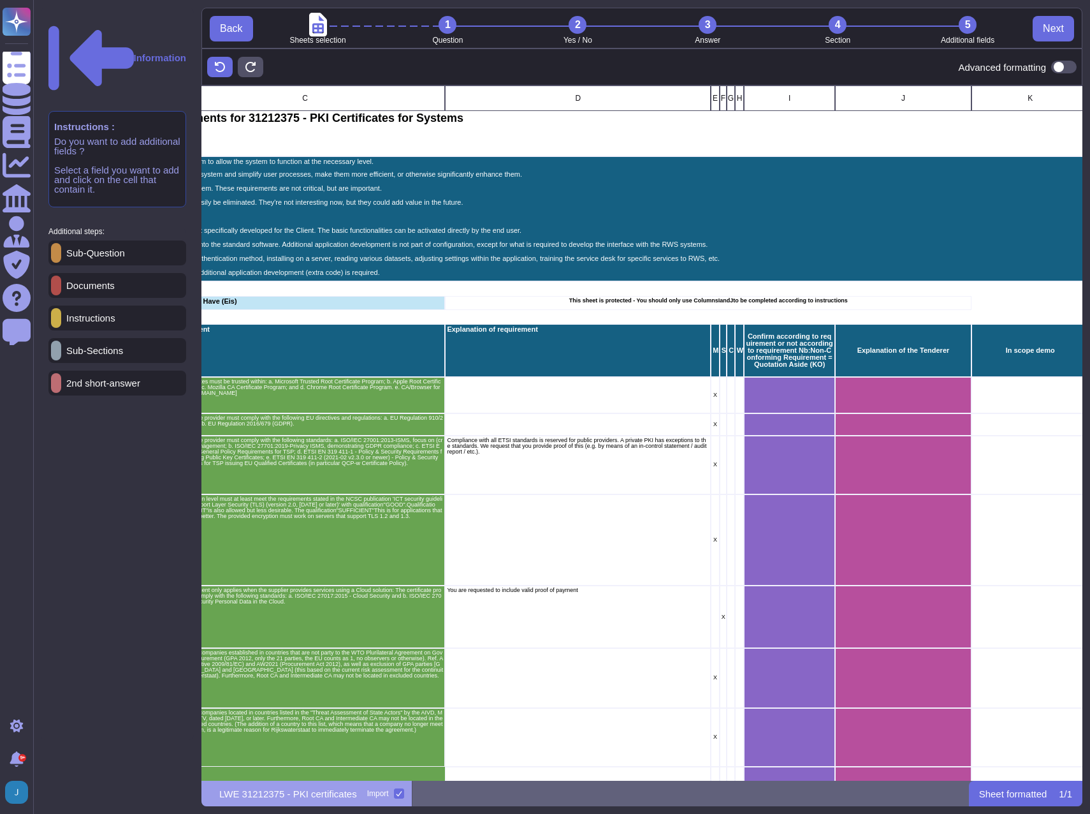
click at [104, 313] on p "Instructions" at bounding box center [88, 318] width 54 height 10
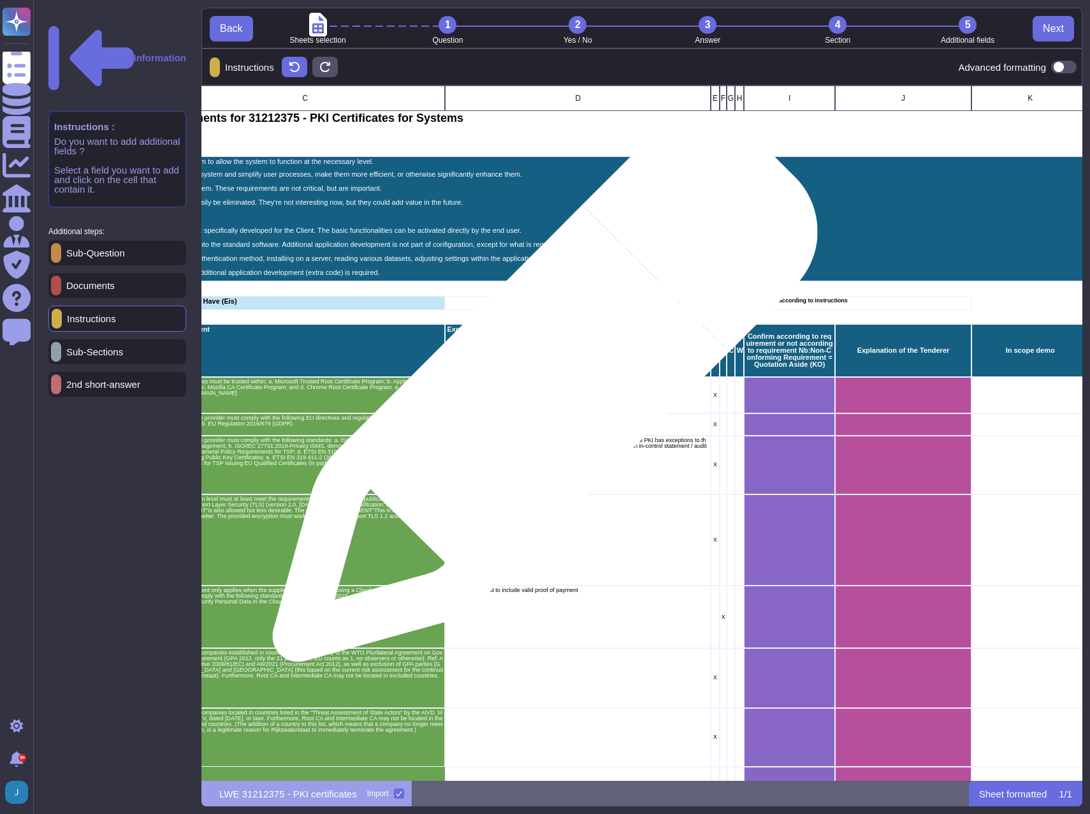
click at [540, 395] on div "grid" at bounding box center [578, 395] width 266 height 37
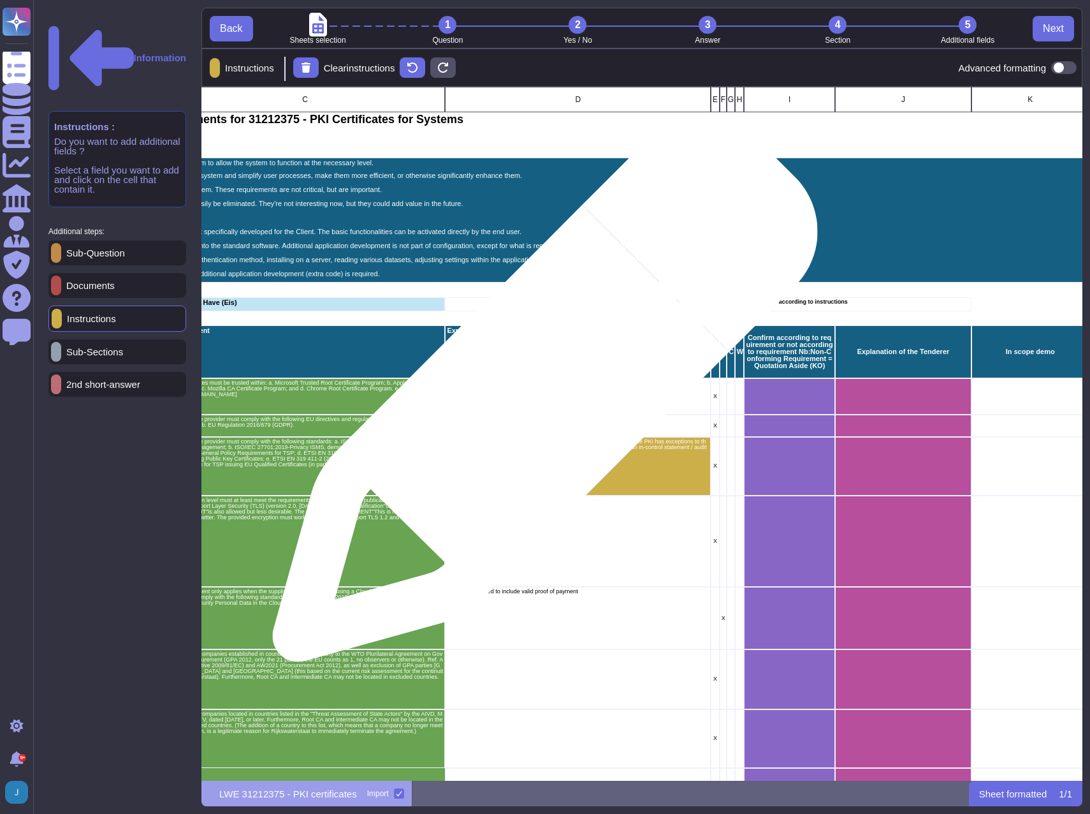
scroll to position [684, 872]
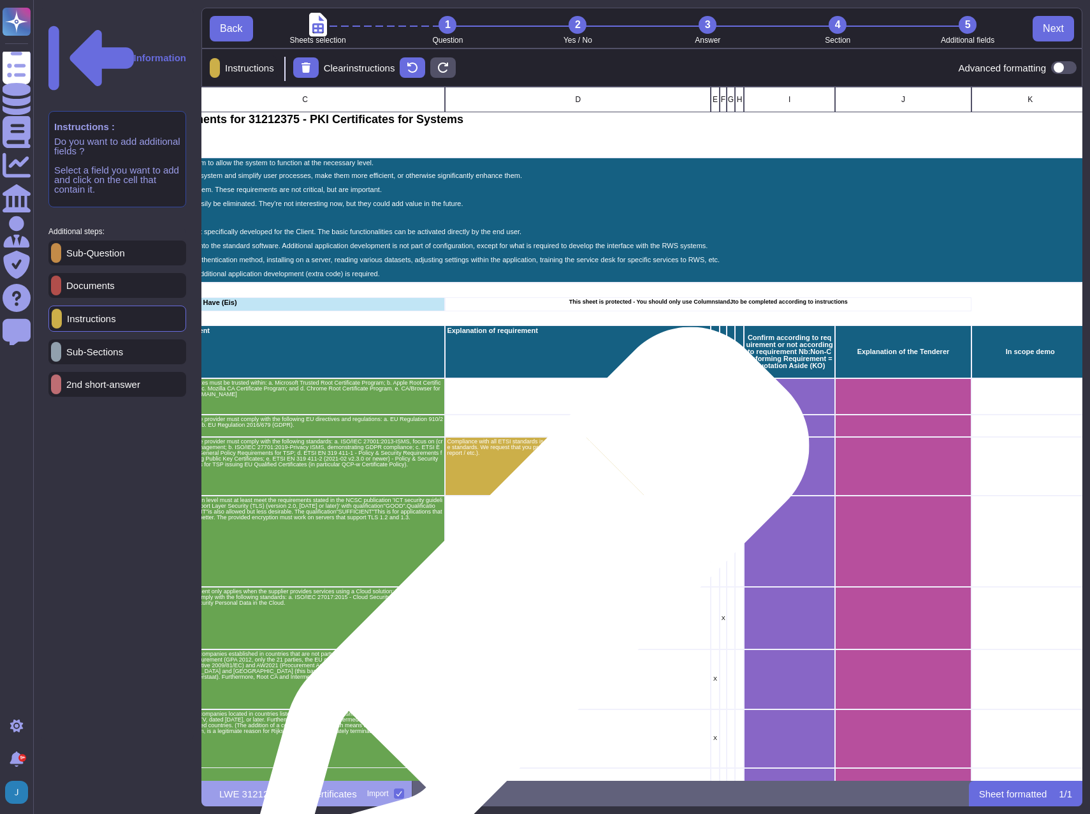
click at [523, 614] on div "You are requested to include valid proof of payment" at bounding box center [578, 618] width 266 height 62
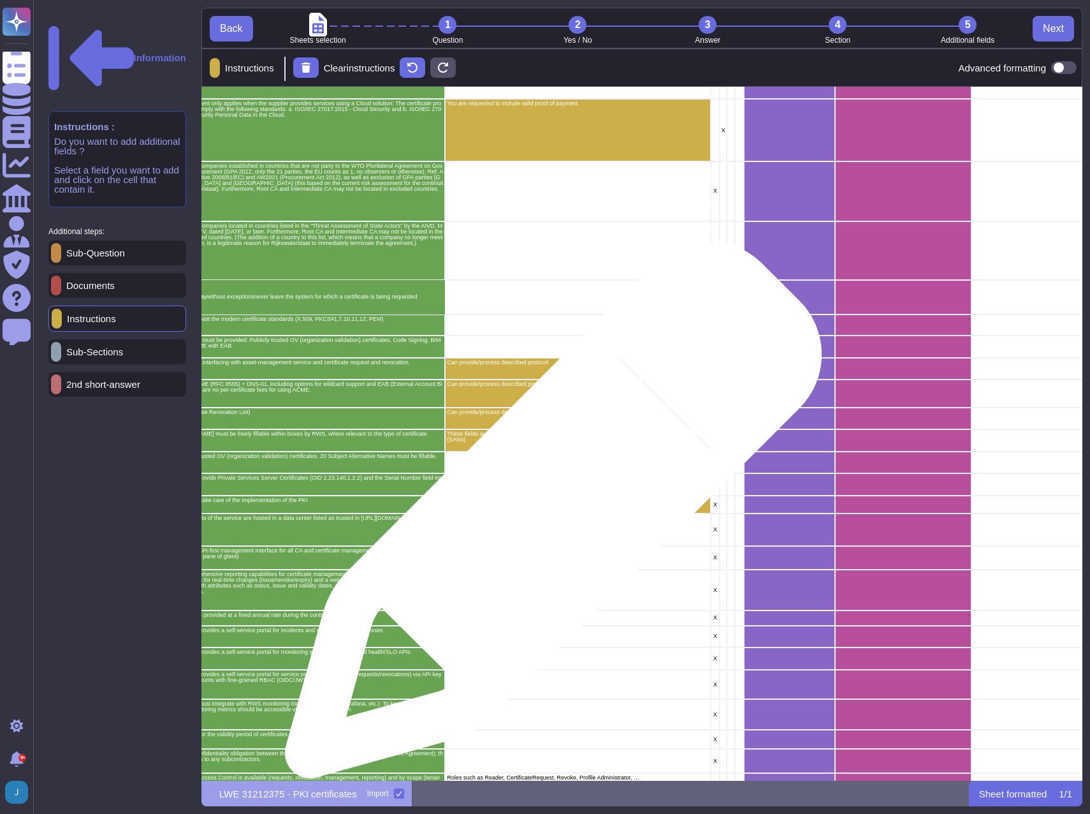
scroll to position [510, 271]
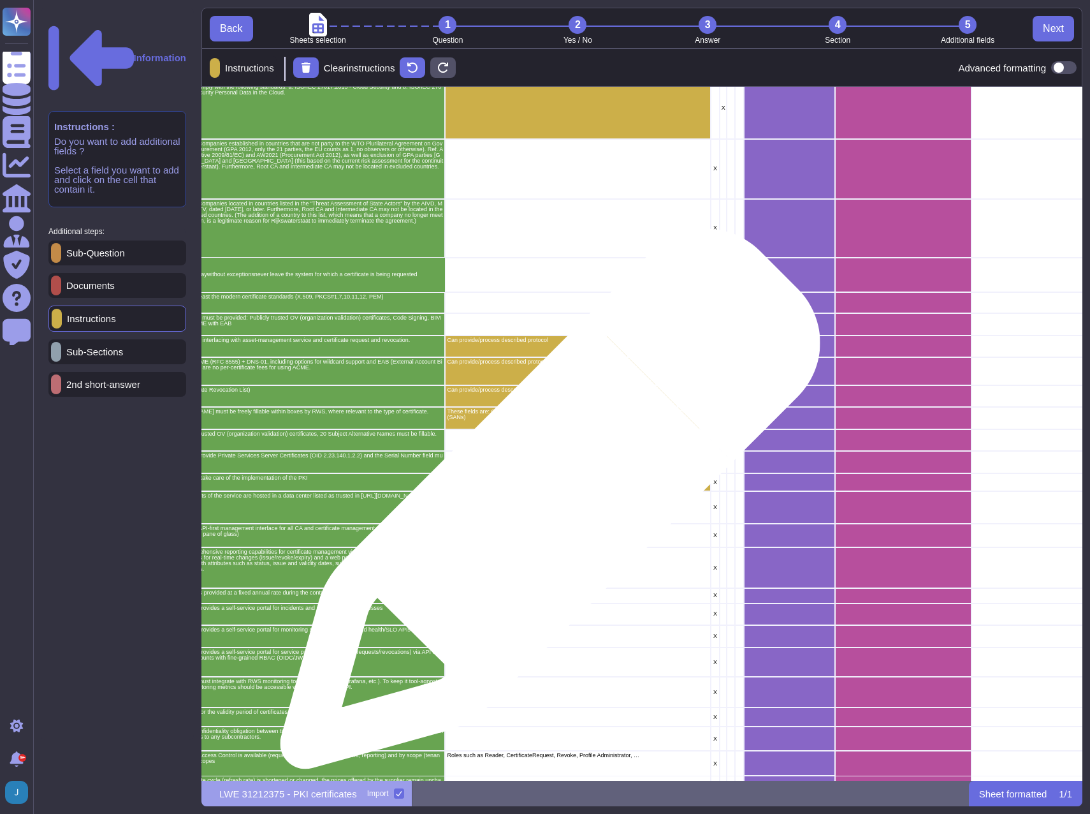
click at [545, 505] on p "eIDAS Dashboard" at bounding box center [578, 507] width 262 height 6
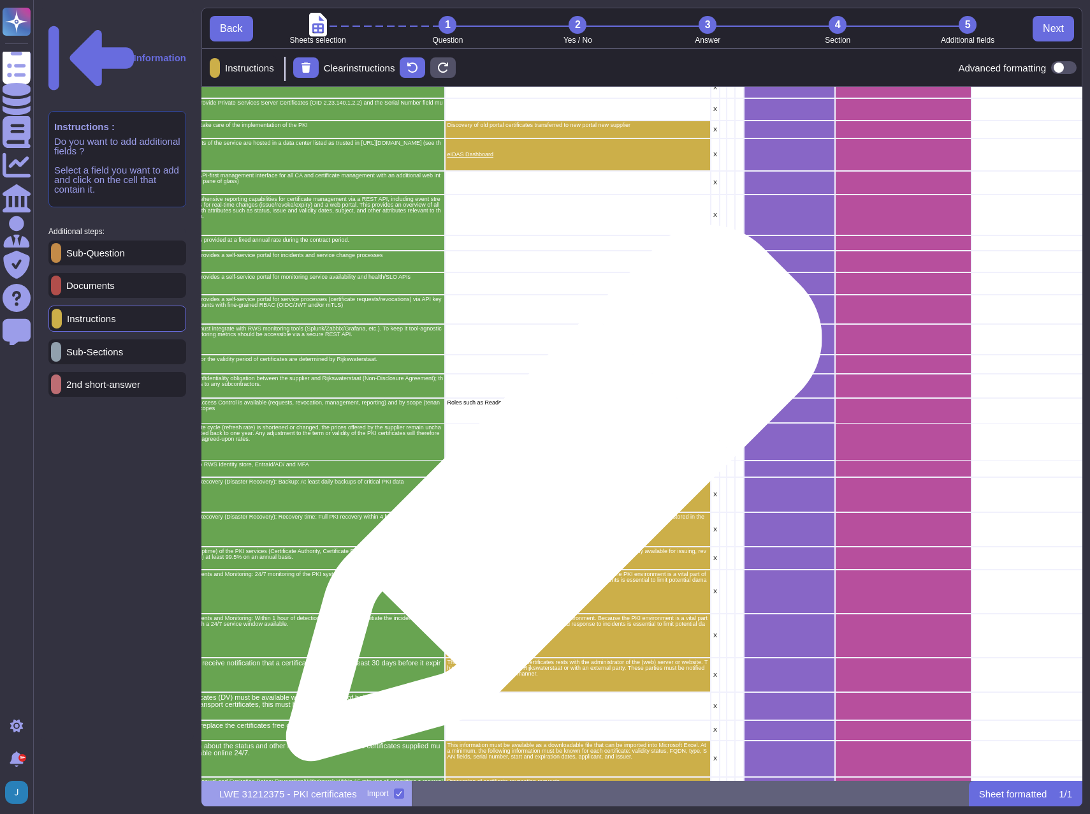
scroll to position [956, 271]
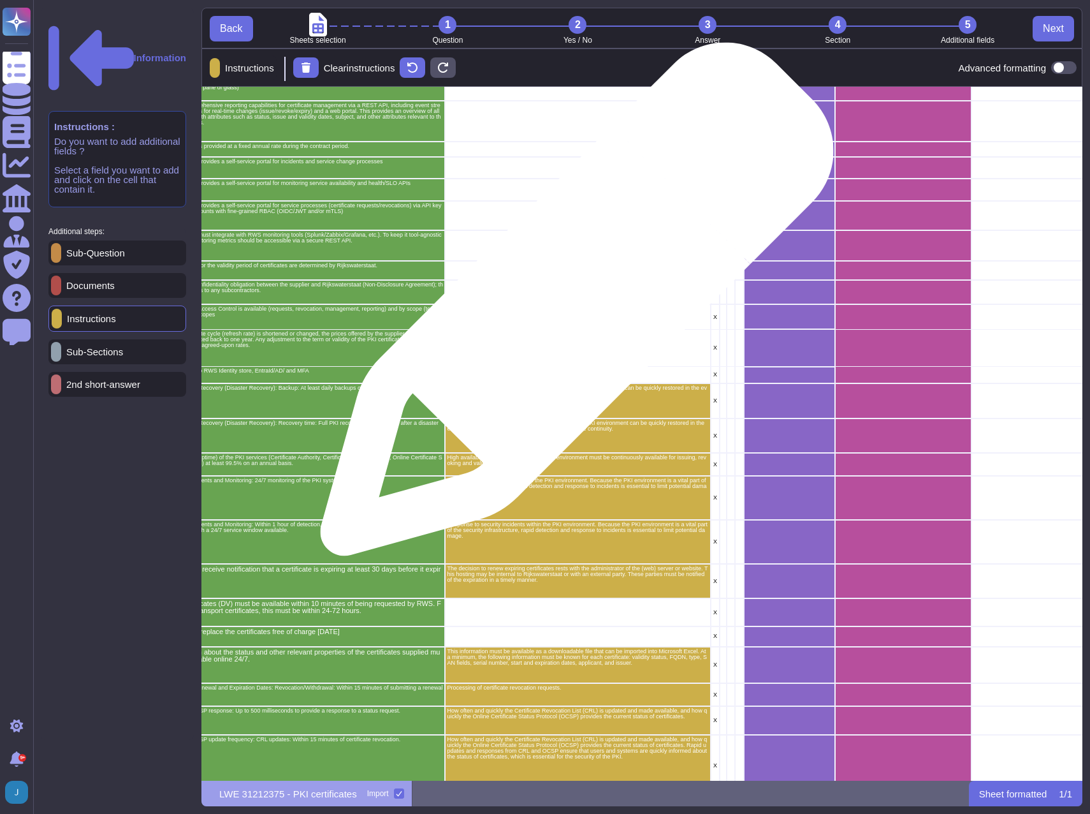
click at [572, 306] on p "Roles such as Reader, CertificateRequest, Revoke, Profile Administrator, …" at bounding box center [578, 309] width 262 height 6
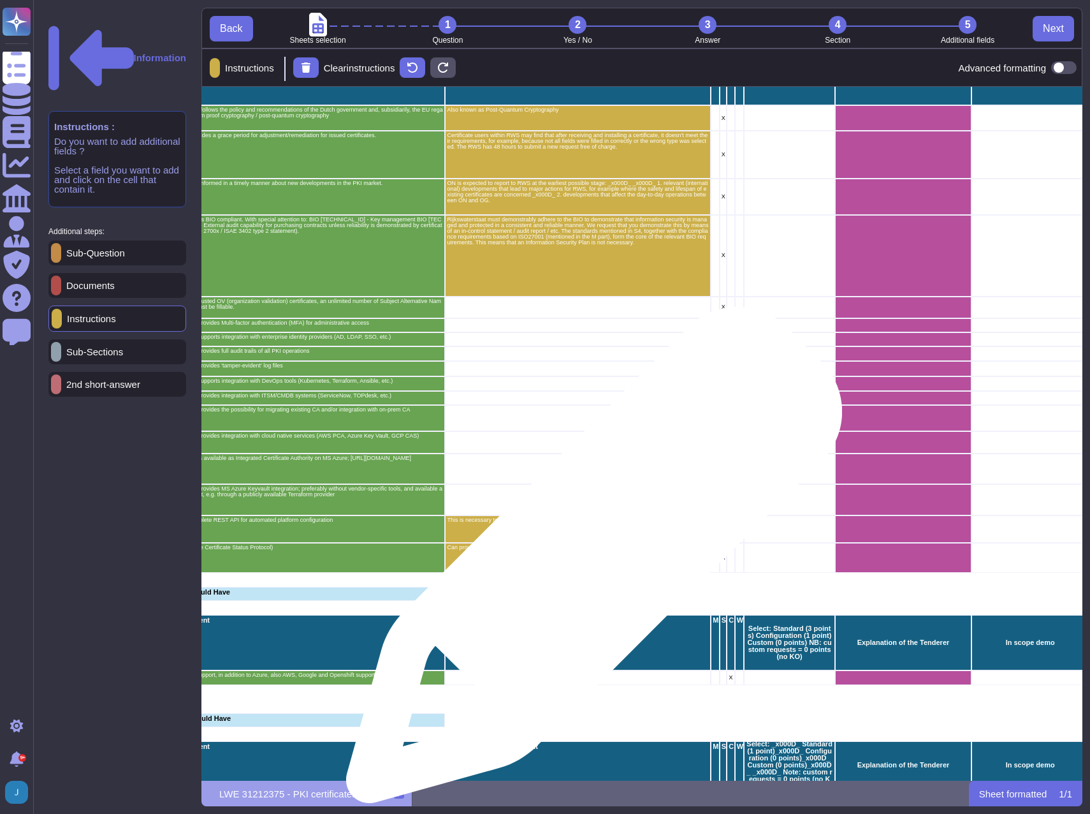
scroll to position [2314, 271]
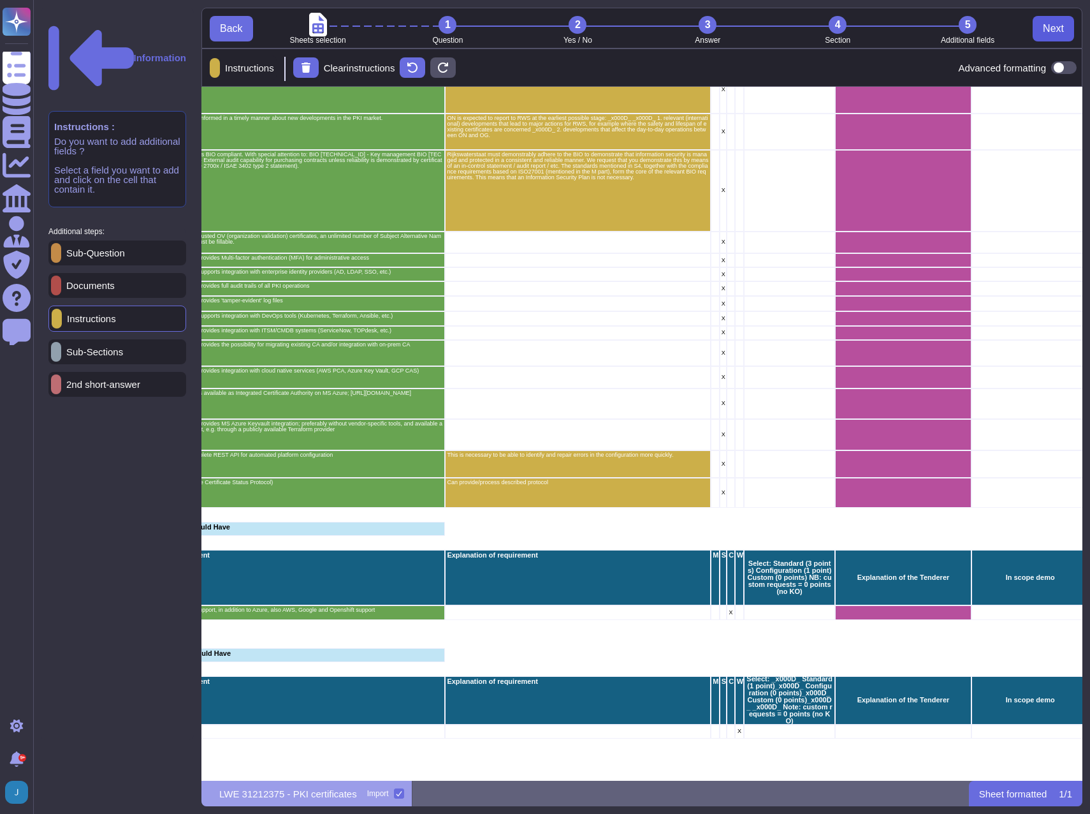
click at [1051, 27] on span "Next" at bounding box center [1053, 29] width 21 height 10
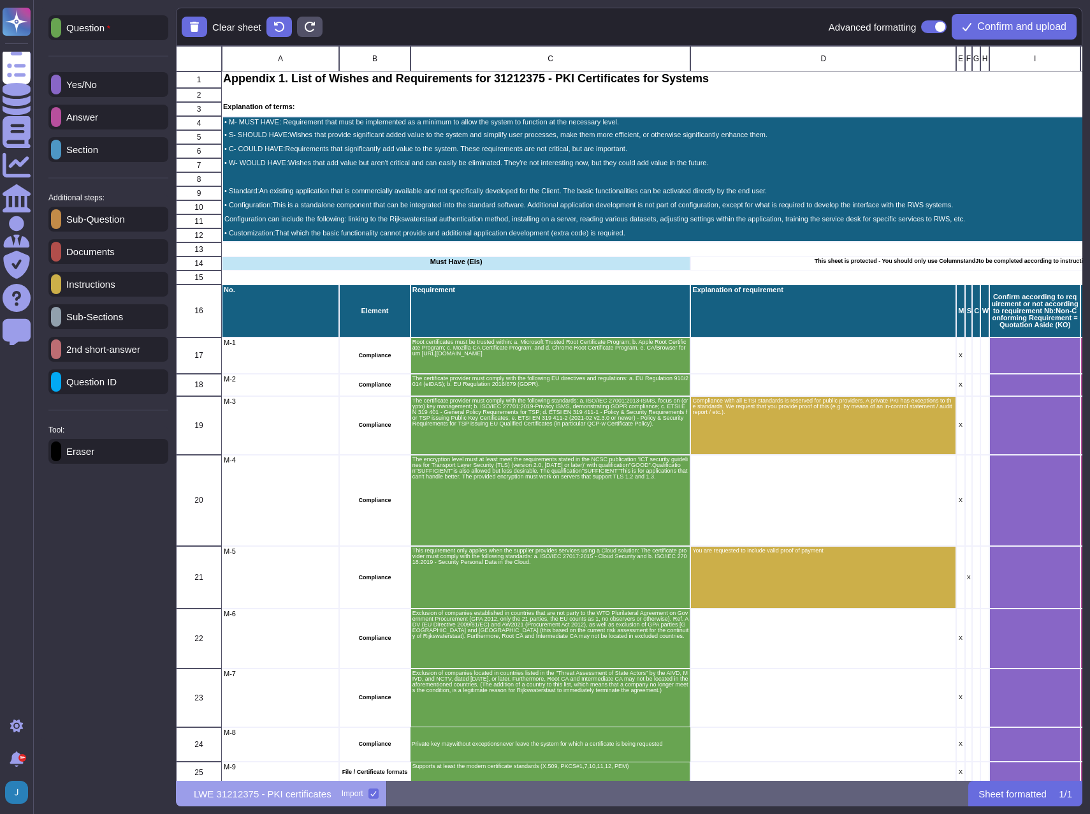
scroll to position [724, 897]
click at [1051, 27] on span "Confirm and upload" at bounding box center [1021, 27] width 89 height 10
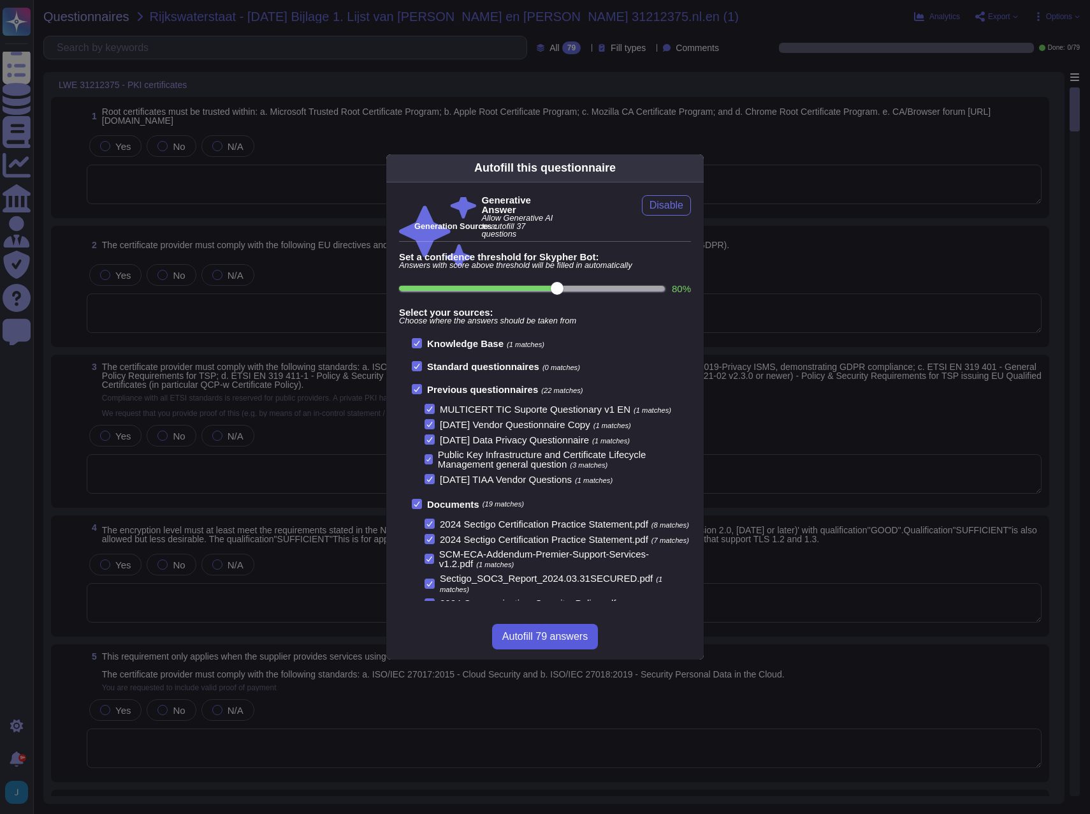
click at [533, 640] on span "Autofill 79 answers" at bounding box center [544, 636] width 85 height 10
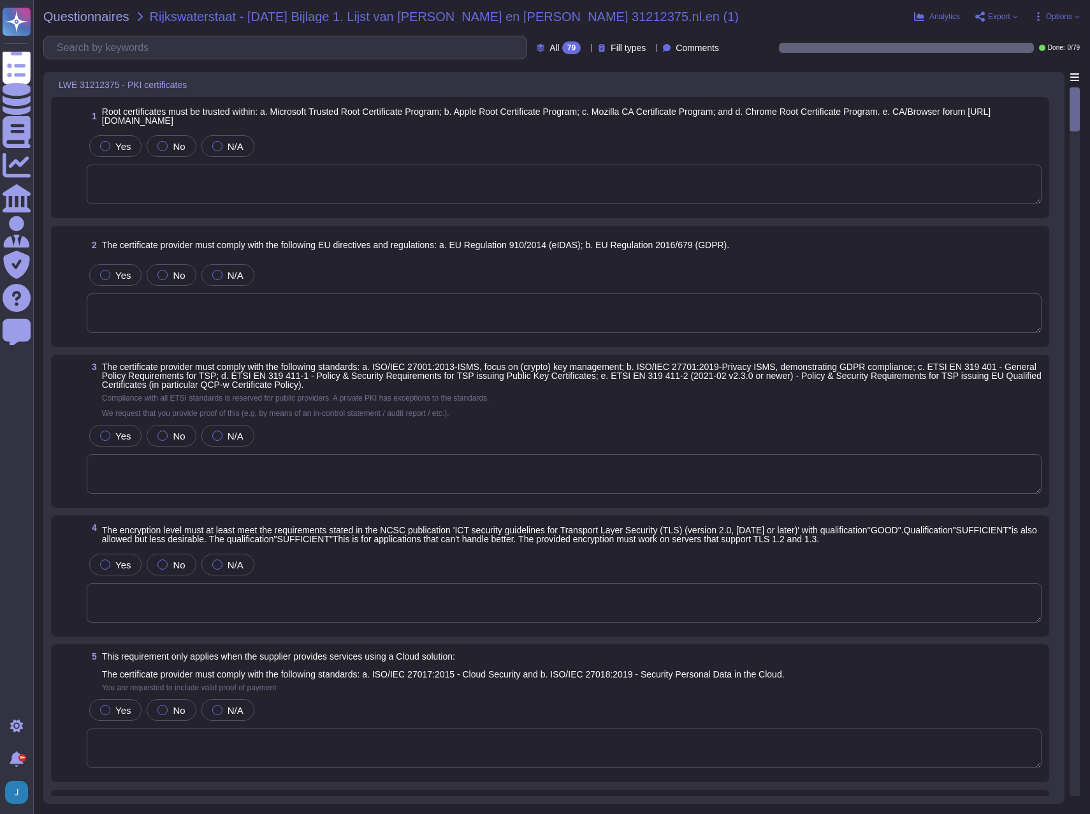
type textarea "Sectigo makes all its CA Root Certificates available in the Repository."
type textarea "Sectigo complies fully with the eIDAS Regulation, which pertains to electronic …"
type textarea "As detailed in this CPS, Sectigo offers a range of distinct Certificate types."
type textarea "We utilize TLS 1.2 or higher for all data in transit, ensuring compliance with …"
type textarea "We maintain ISO 27001 certification, along with other certifications such as SO…"
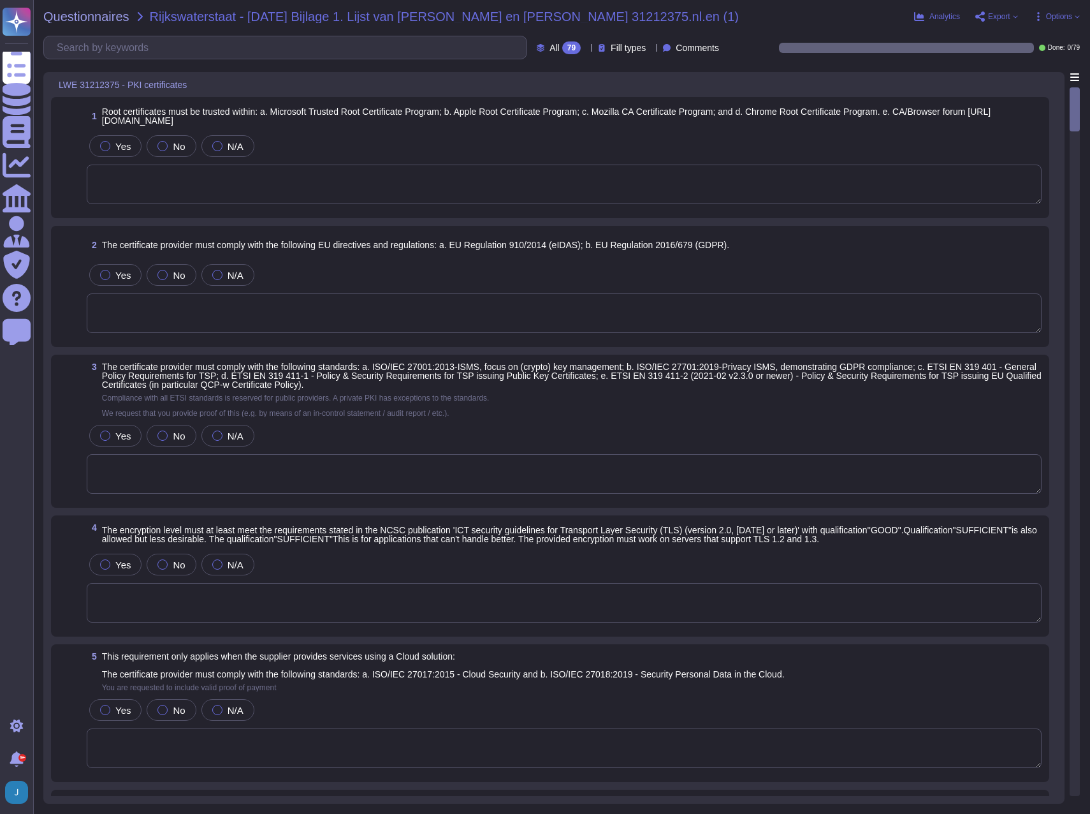
type textarea "Your enterprise sales representative will share the details."
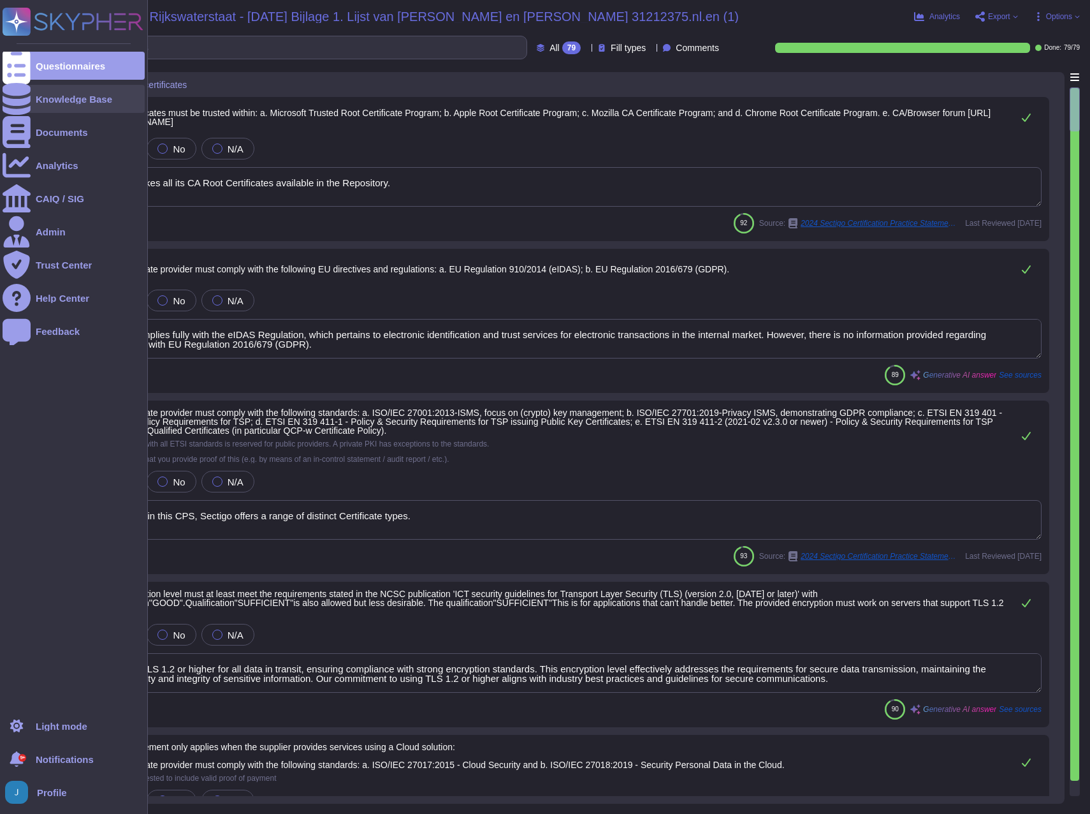
click at [53, 103] on div "Knowledge Base" at bounding box center [74, 99] width 77 height 10
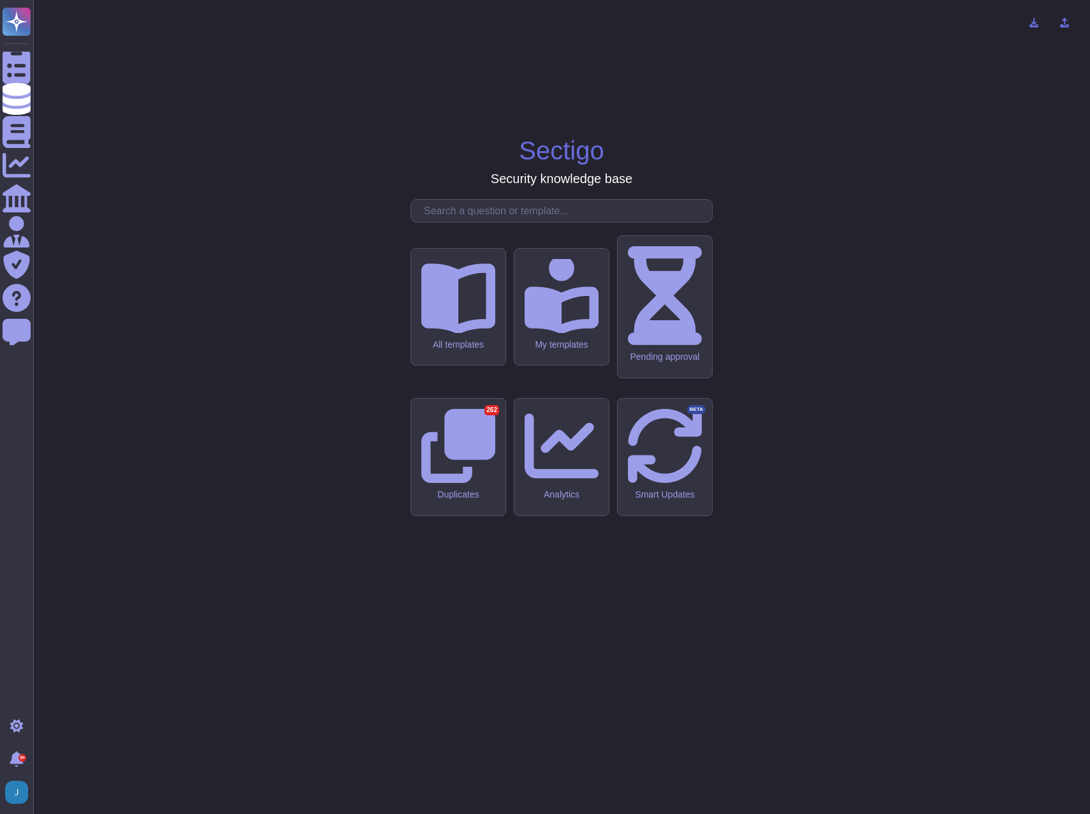
click at [462, 222] on input "text" at bounding box center [565, 211] width 295 height 22
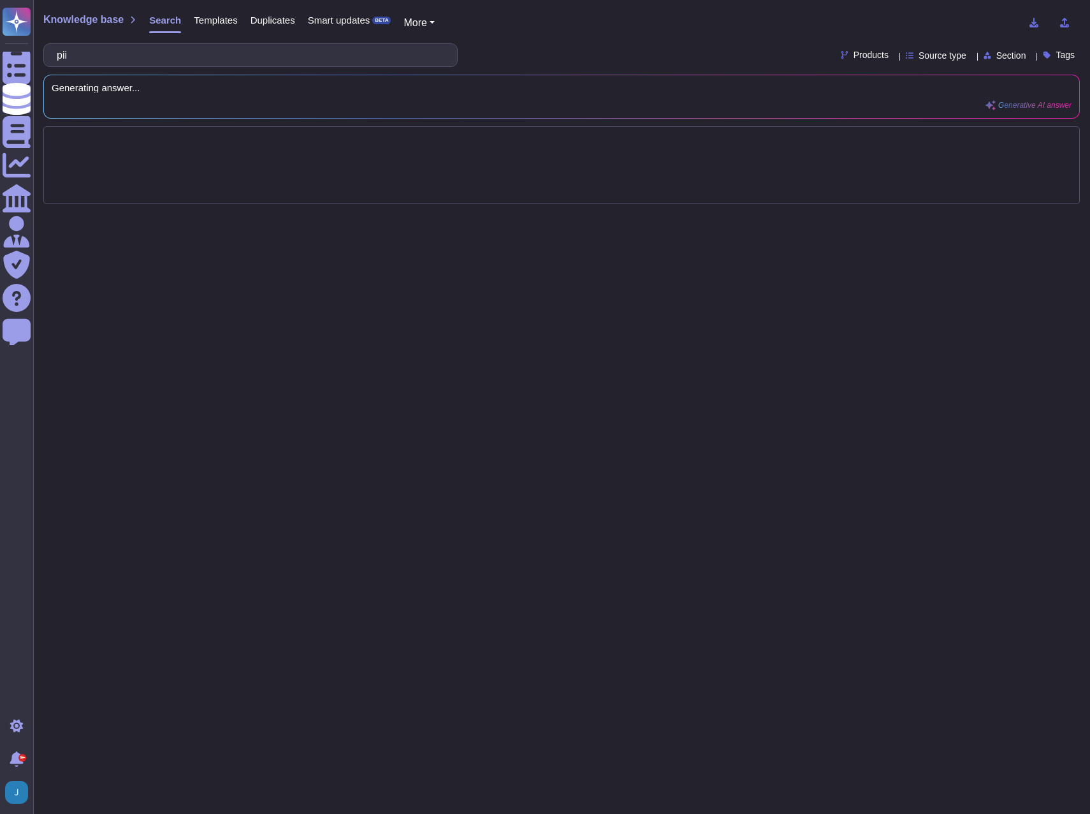
type input "pii"
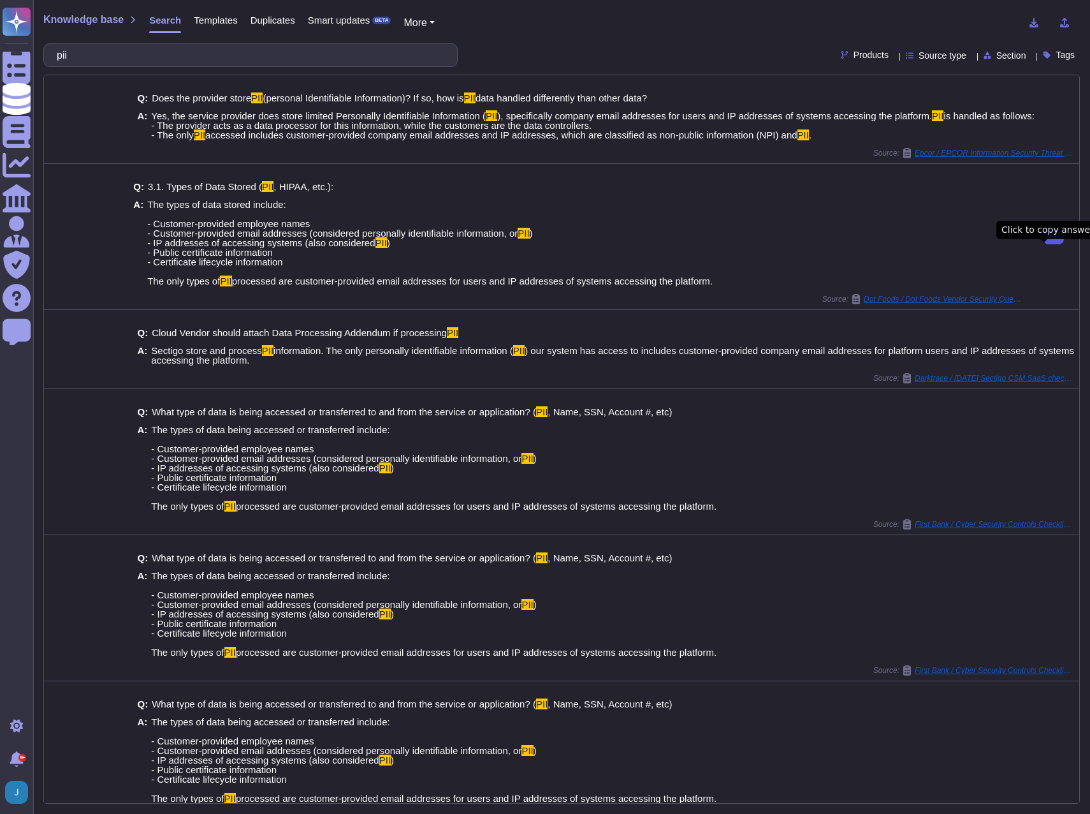
click at [105, 22] on span "Knowledge base" at bounding box center [83, 20] width 80 height 10
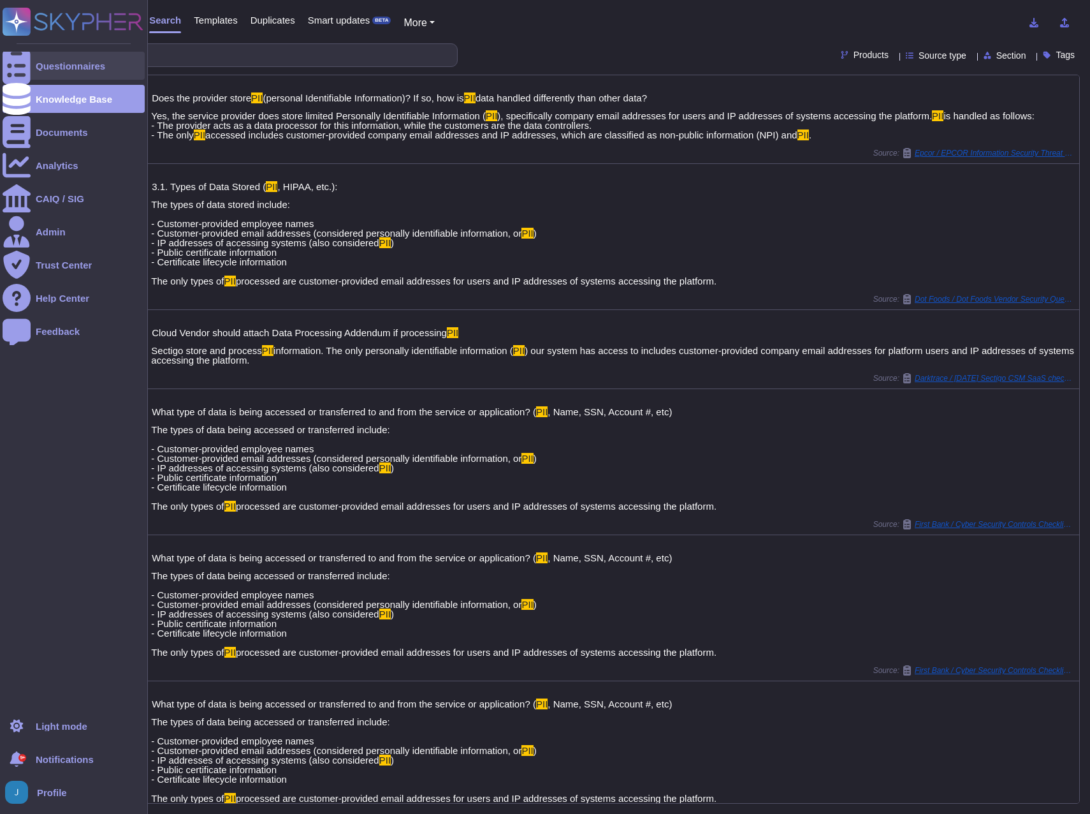
click at [50, 65] on div "Questionnaires" at bounding box center [71, 66] width 70 height 10
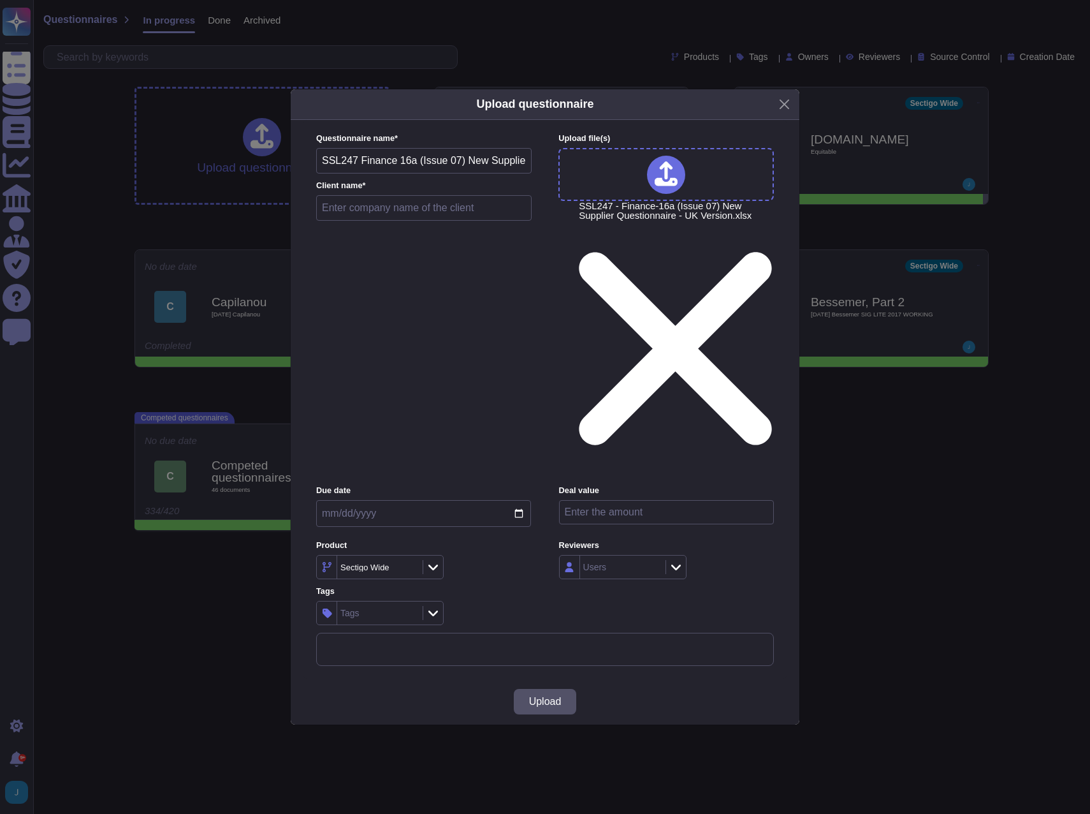
click at [469, 221] on input "text" at bounding box center [424, 208] width 216 height 26
type input "Microlise"
click at [571, 689] on button "Upload" at bounding box center [545, 702] width 63 height 26
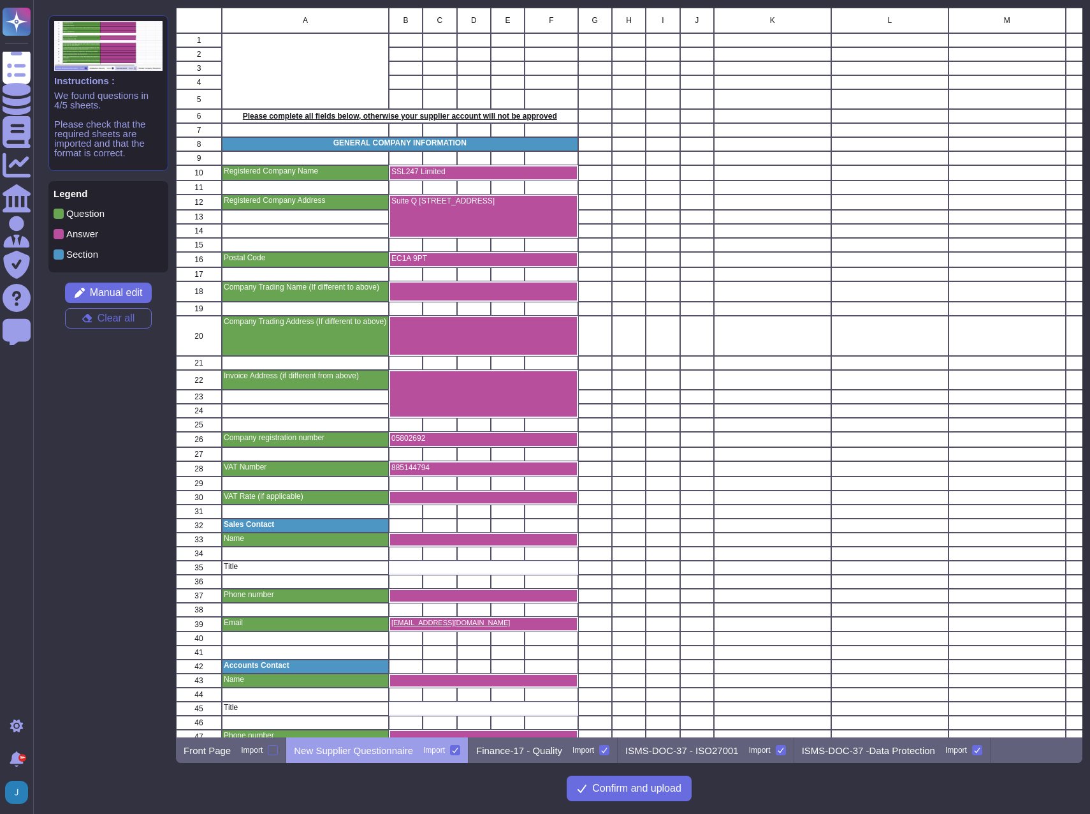
scroll to position [720, 897]
click at [450, 751] on div at bounding box center [455, 750] width 10 height 10
click at [0, 0] on input "Import" at bounding box center [0, 0] width 0 height 0
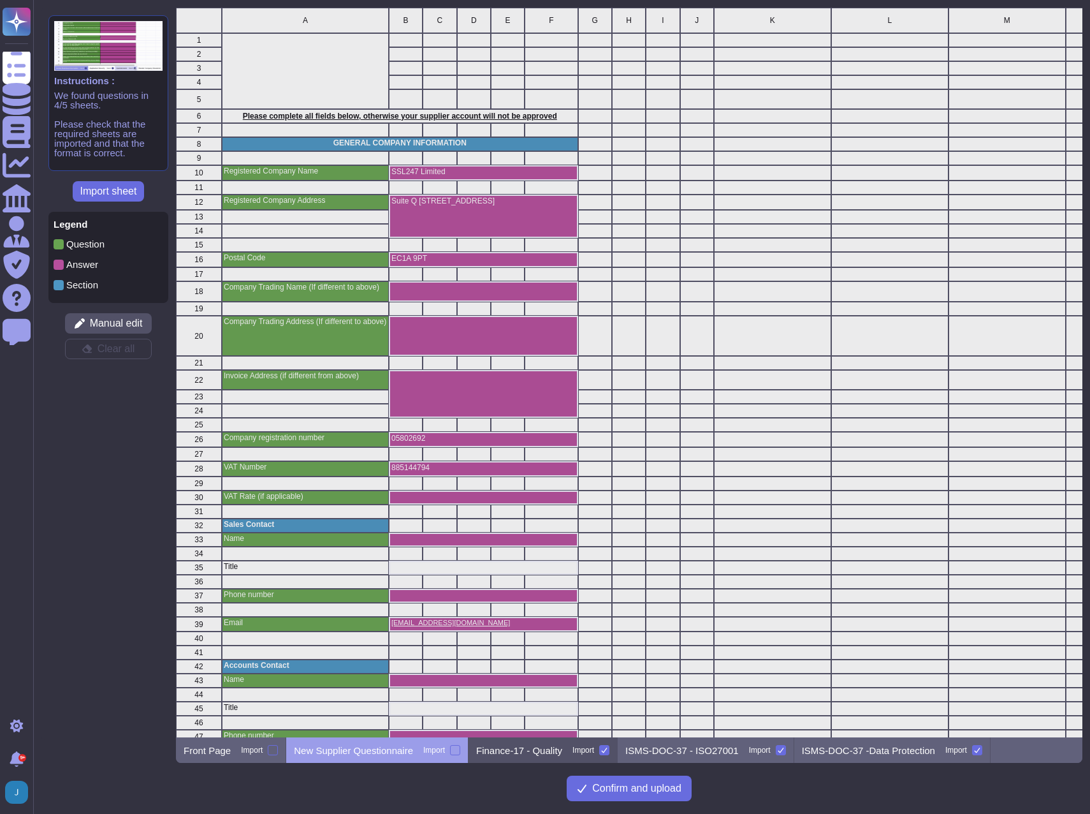
click at [530, 750] on p "Finance-17 - Quality" at bounding box center [519, 750] width 86 height 10
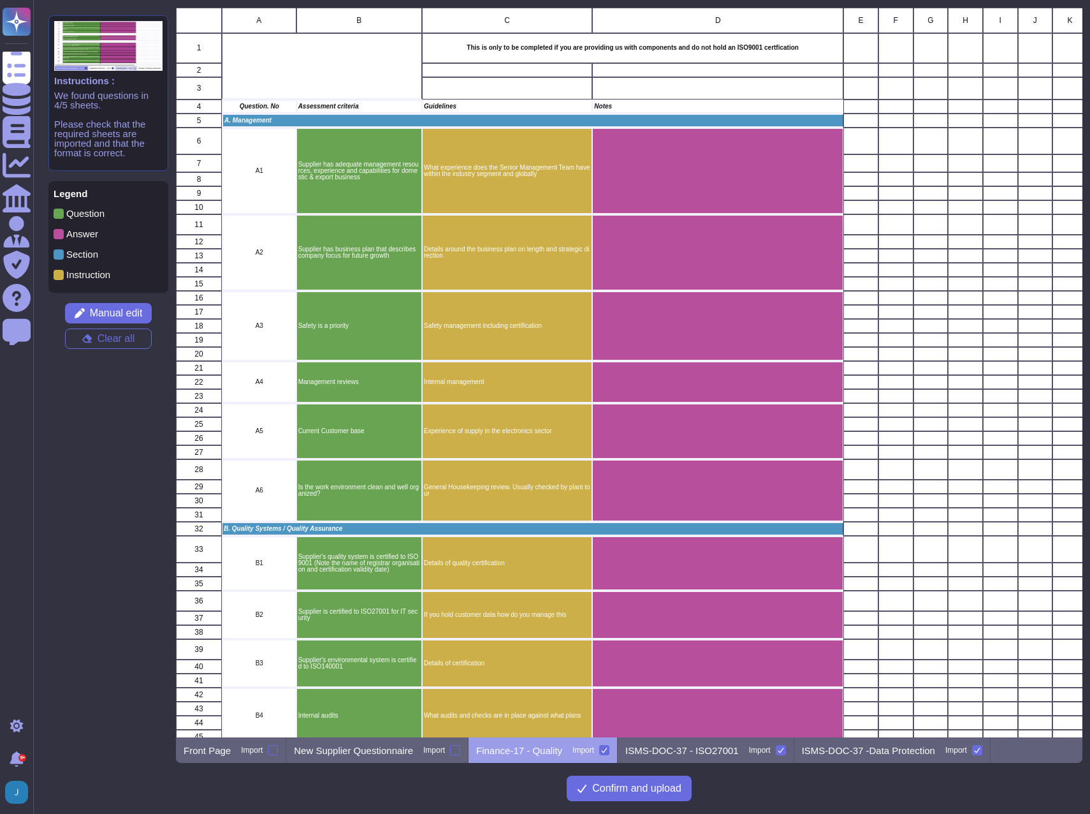
click at [530, 752] on p "Finance-17 - Quality" at bounding box center [519, 750] width 86 height 10
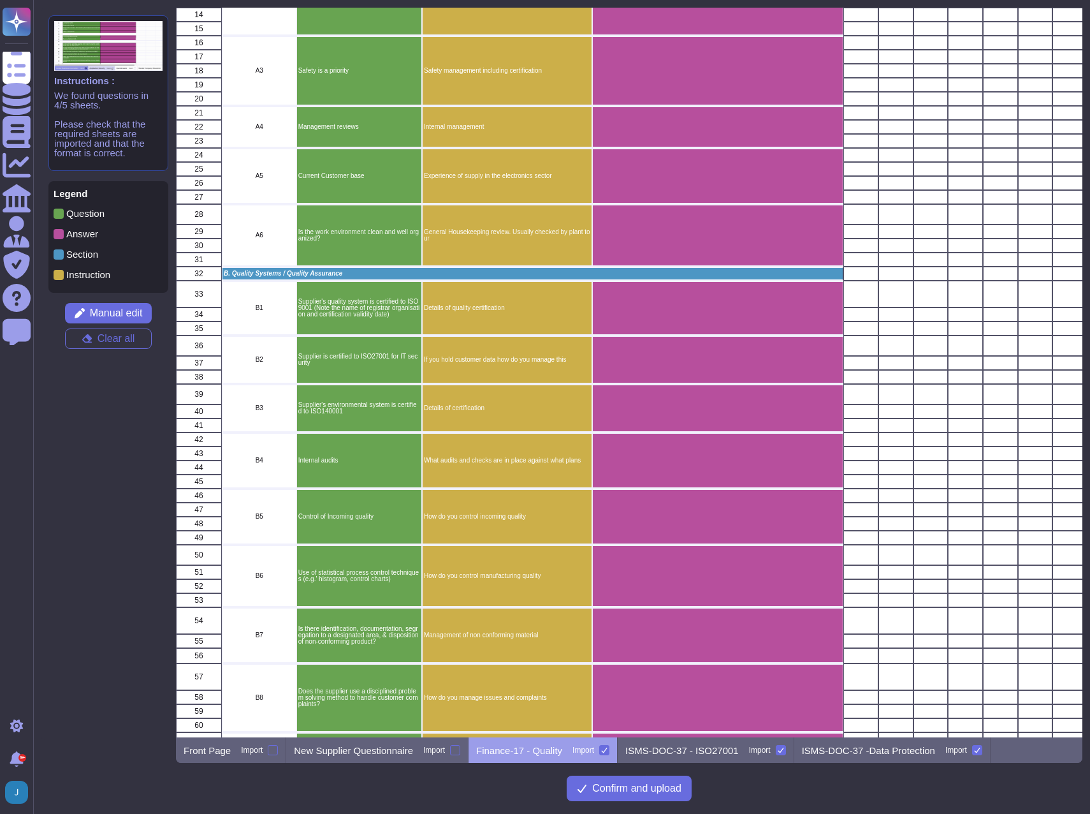
scroll to position [574, 0]
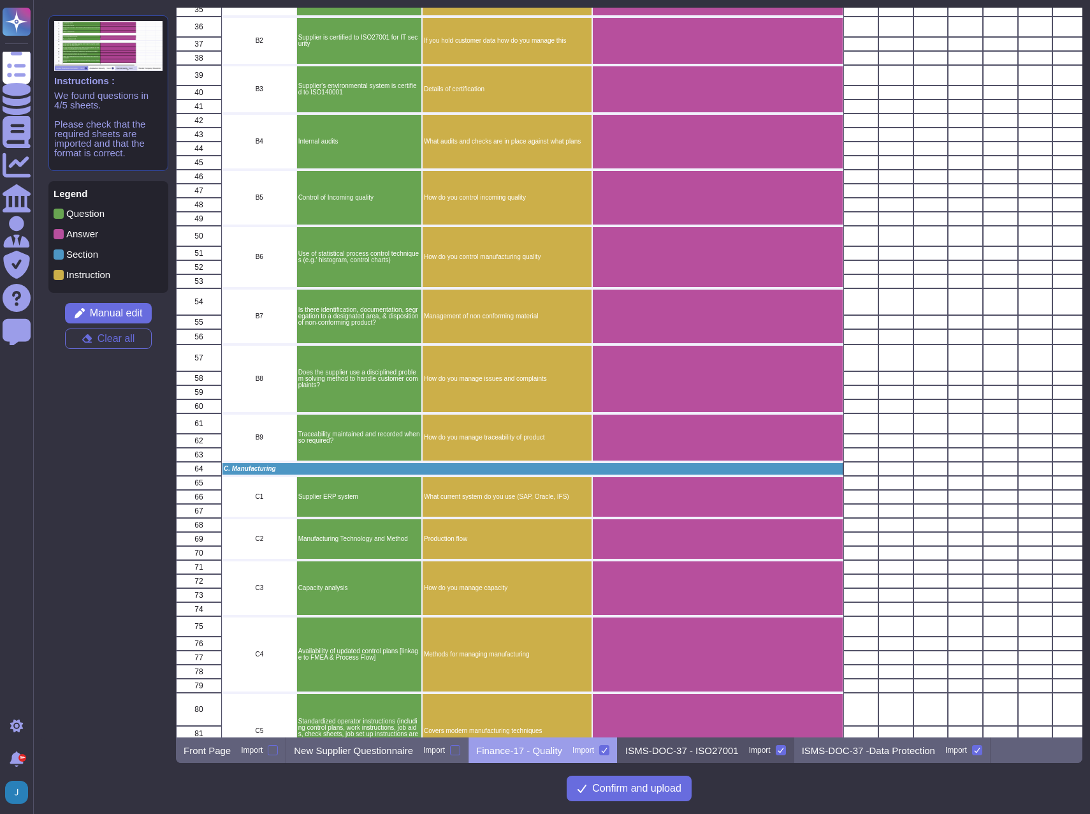
click at [665, 747] on p "ISMS-DOC-37 - ISO27001" at bounding box center [682, 750] width 113 height 10
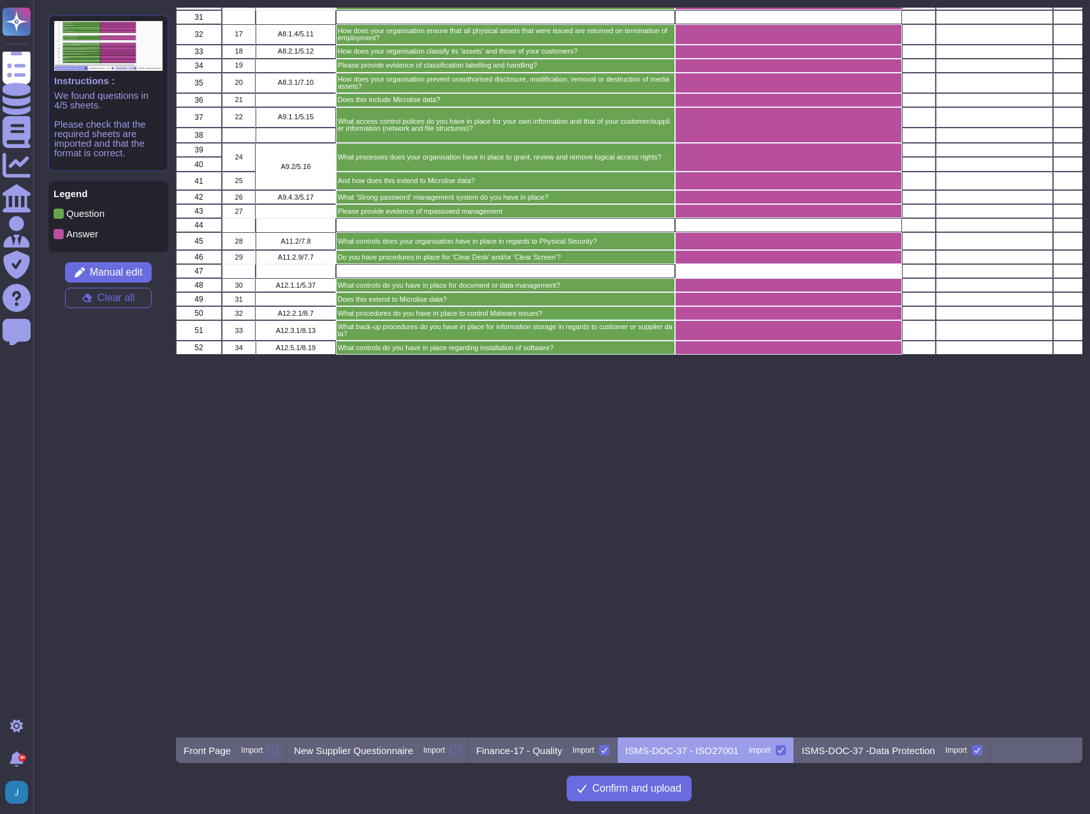
scroll to position [0, 0]
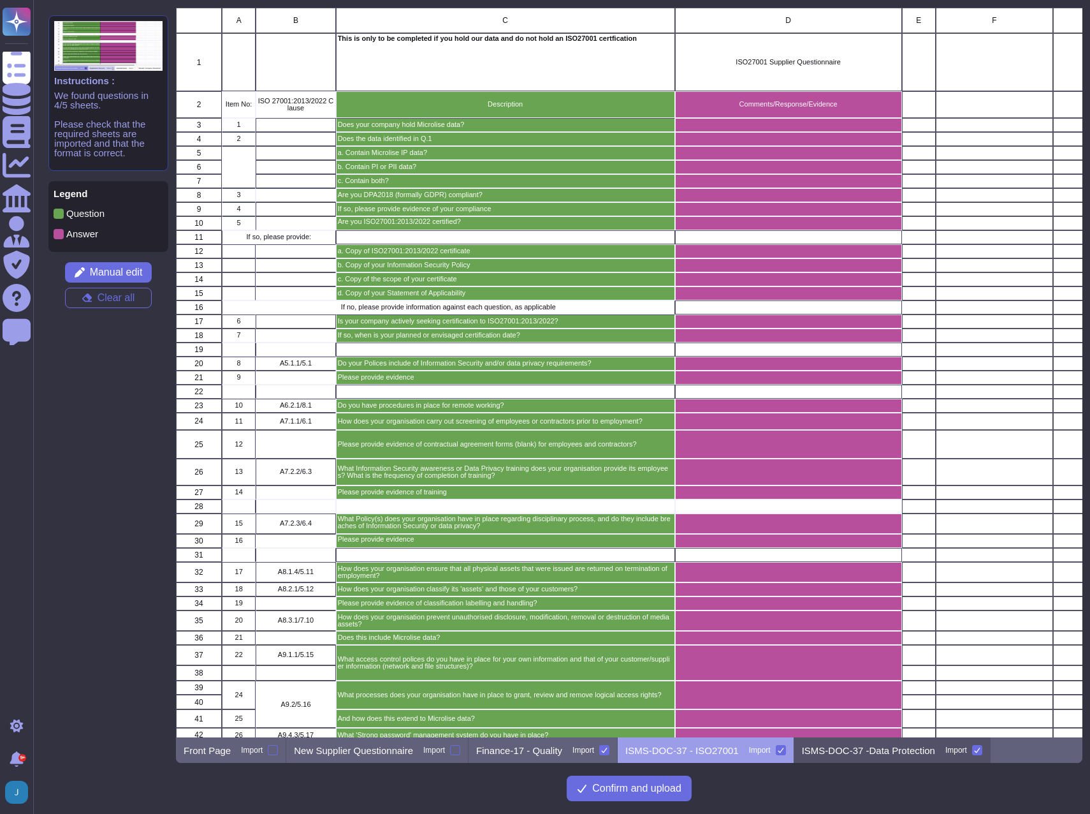
click at [868, 745] on p "ISMS-DOC-37 -Data Protection" at bounding box center [868, 750] width 133 height 10
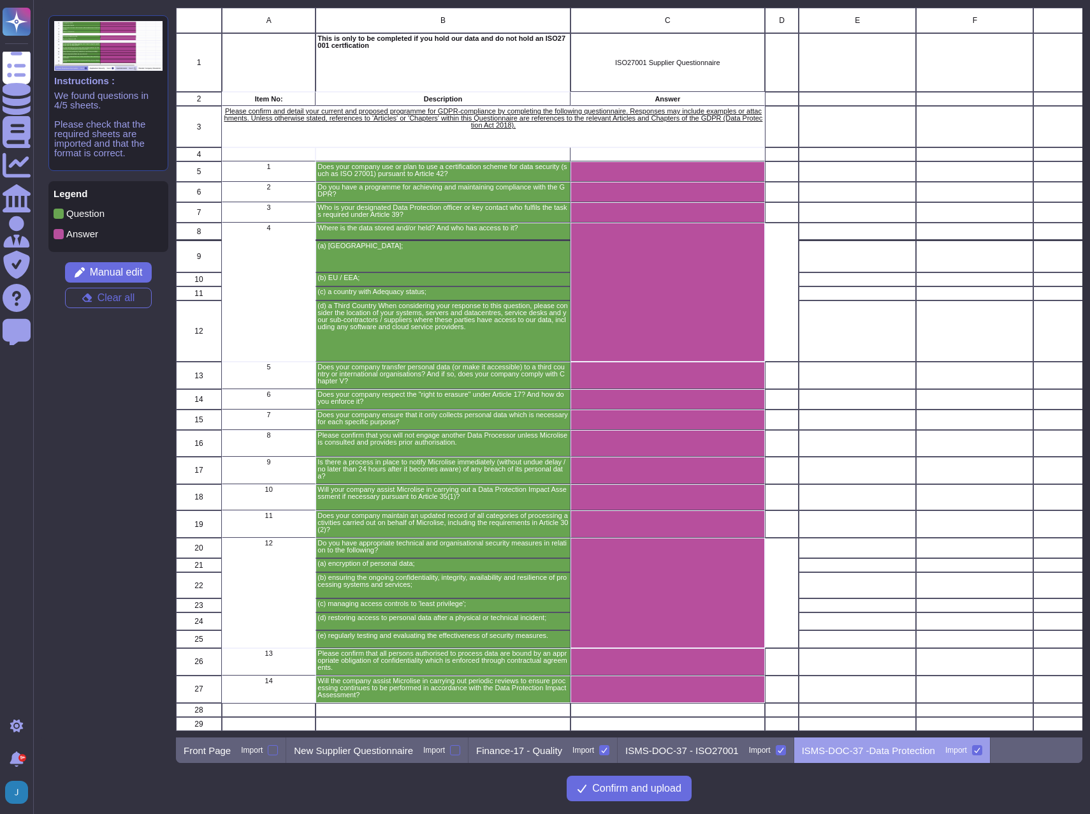
scroll to position [3, 0]
click at [976, 754] on div at bounding box center [977, 750] width 10 height 10
click at [0, 0] on input "Import" at bounding box center [0, 0] width 0 height 0
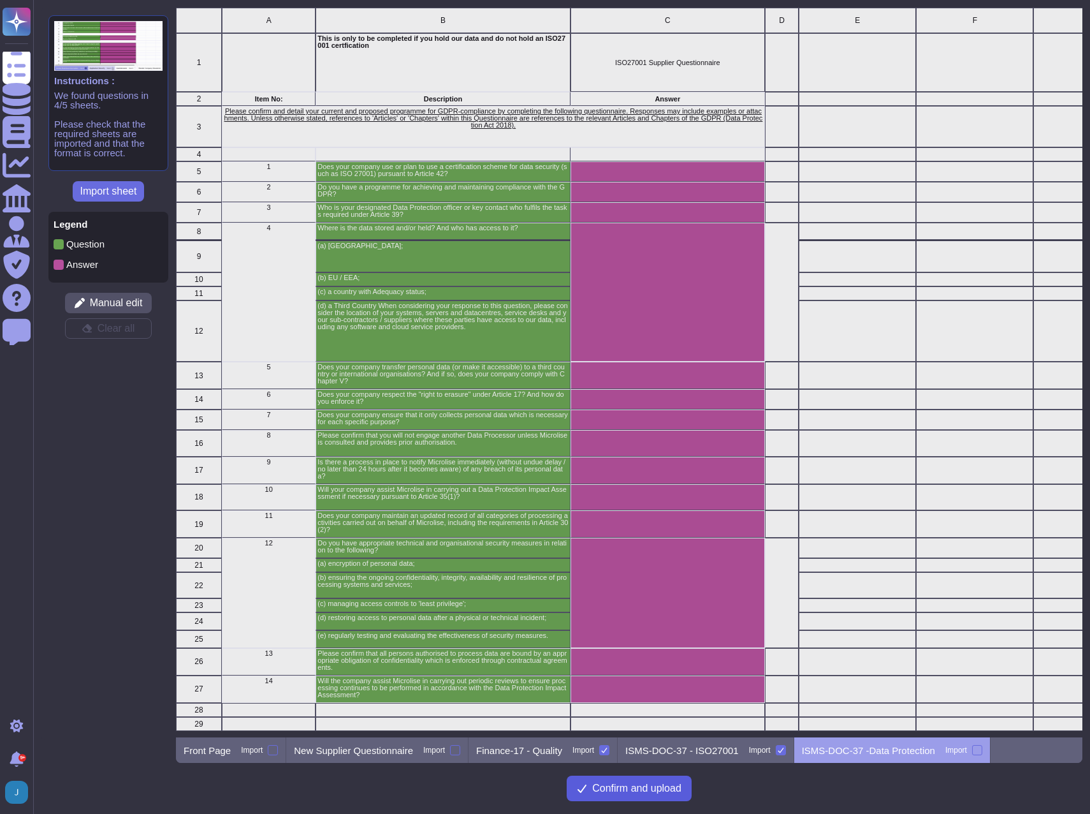
click at [643, 792] on span "Confirm and upload" at bounding box center [636, 788] width 89 height 10
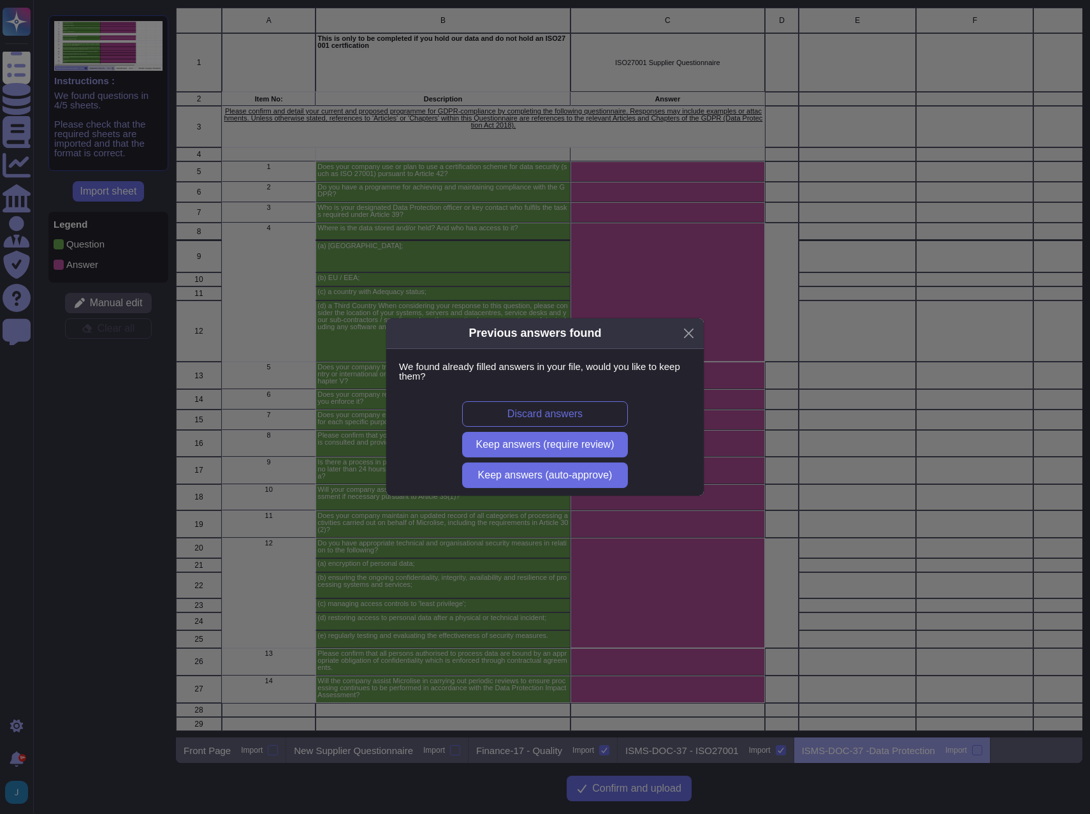
click at [535, 457] on div "Discard answers Keep answers (require review) Keep answers (auto-approve)" at bounding box center [545, 444] width 318 height 102
click at [538, 451] on button "Keep answers (require review)" at bounding box center [545, 445] width 166 height 26
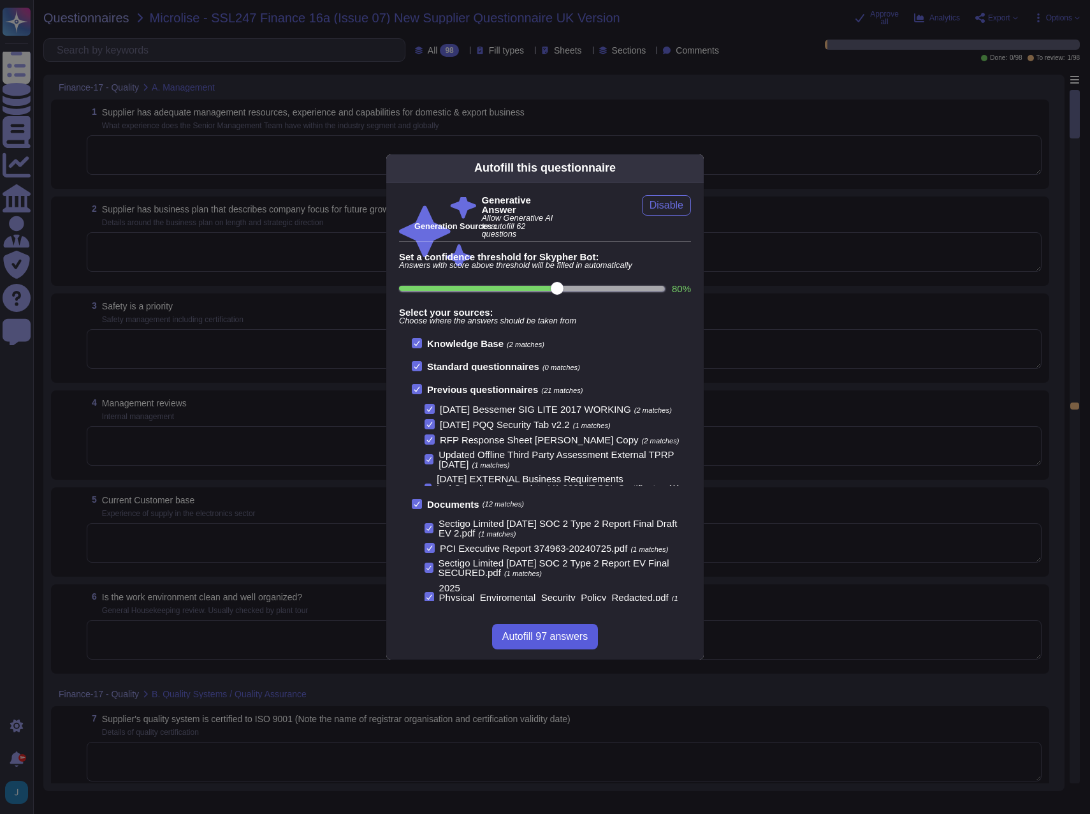
click at [553, 636] on span "Autofill 97 answers" at bounding box center [544, 636] width 85 height 10
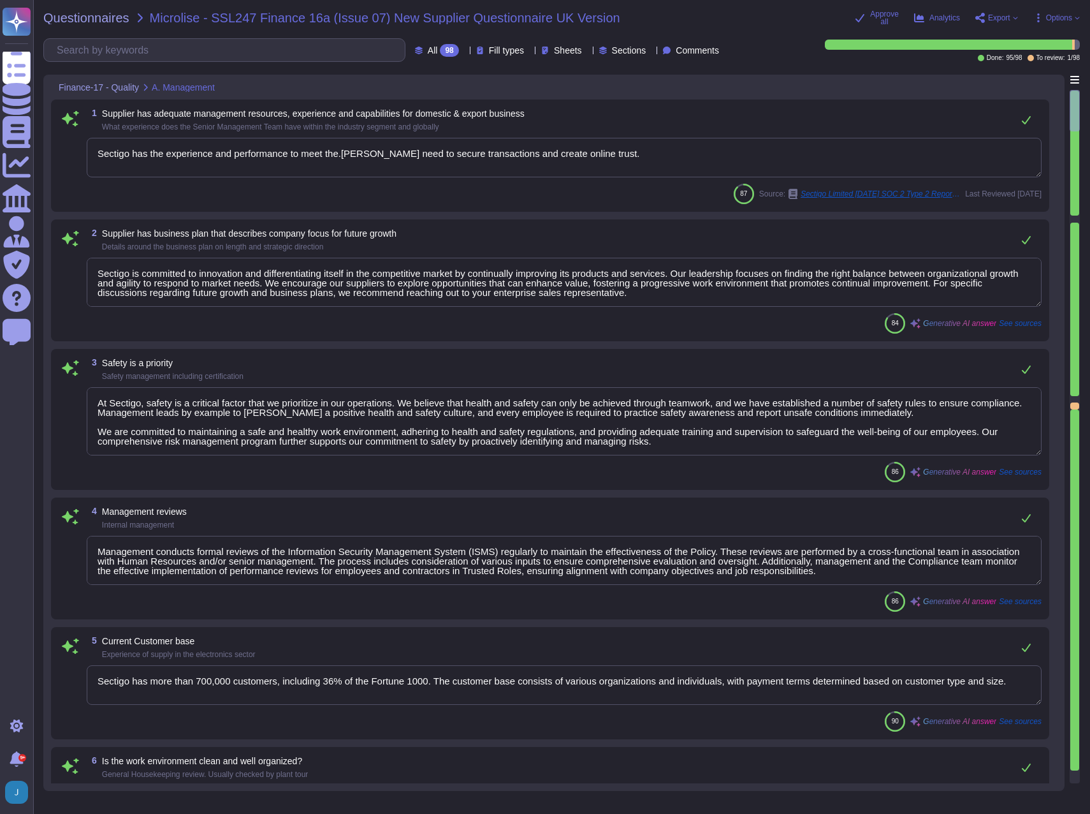
type textarea "Sectigo has the experience and performance to meet the.[PERSON_NAME] need to se…"
type textarea "Sectigo is committed to innovation and differentiating itself in the competitiv…"
type textarea "At Sectigo, safety is a critical factor that we prioritize in our operations. W…"
type textarea "Management conducts formal reviews of the Information Security Management Syste…"
type textarea "Sectigo has more than 700,000 customers, including 36% of the Fortune 1000. The…"
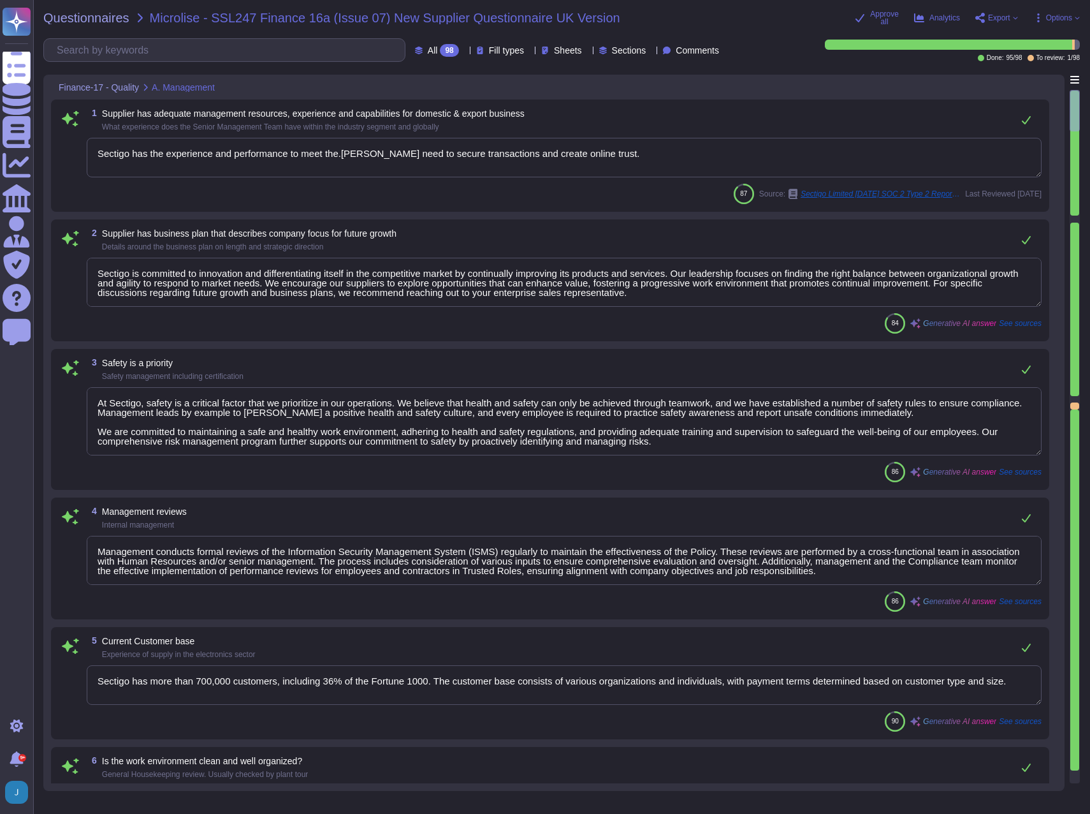
type textarea "The company makes every effort to provide a safe, healthy work environment. Add…"
type textarea "We do not obtain ISO 9001 certification."
type textarea "Our organization maintains ISO 27001 certification and follows the ISO 27001 st…"
click at [106, 14] on span "Questionnaires" at bounding box center [86, 17] width 86 height 13
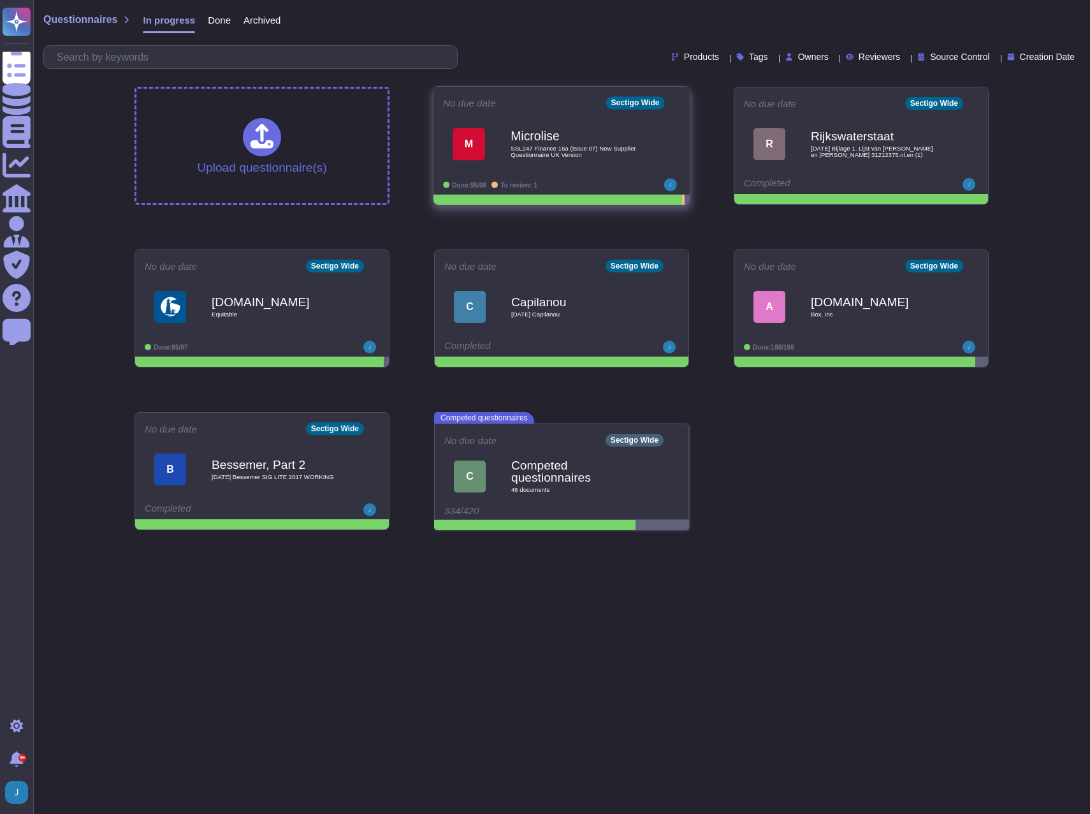
click at [679, 102] on icon at bounding box center [680, 102] width 3 height 1
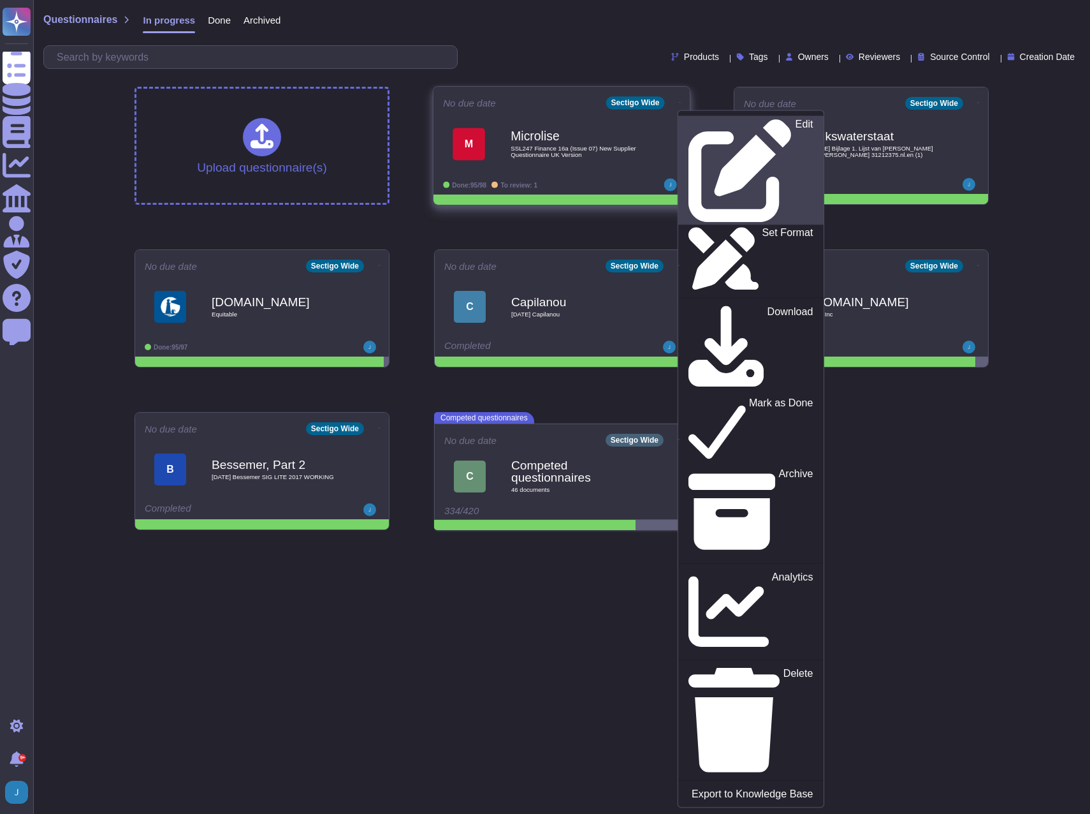
click at [796, 119] on p "Edit" at bounding box center [805, 170] width 18 height 103
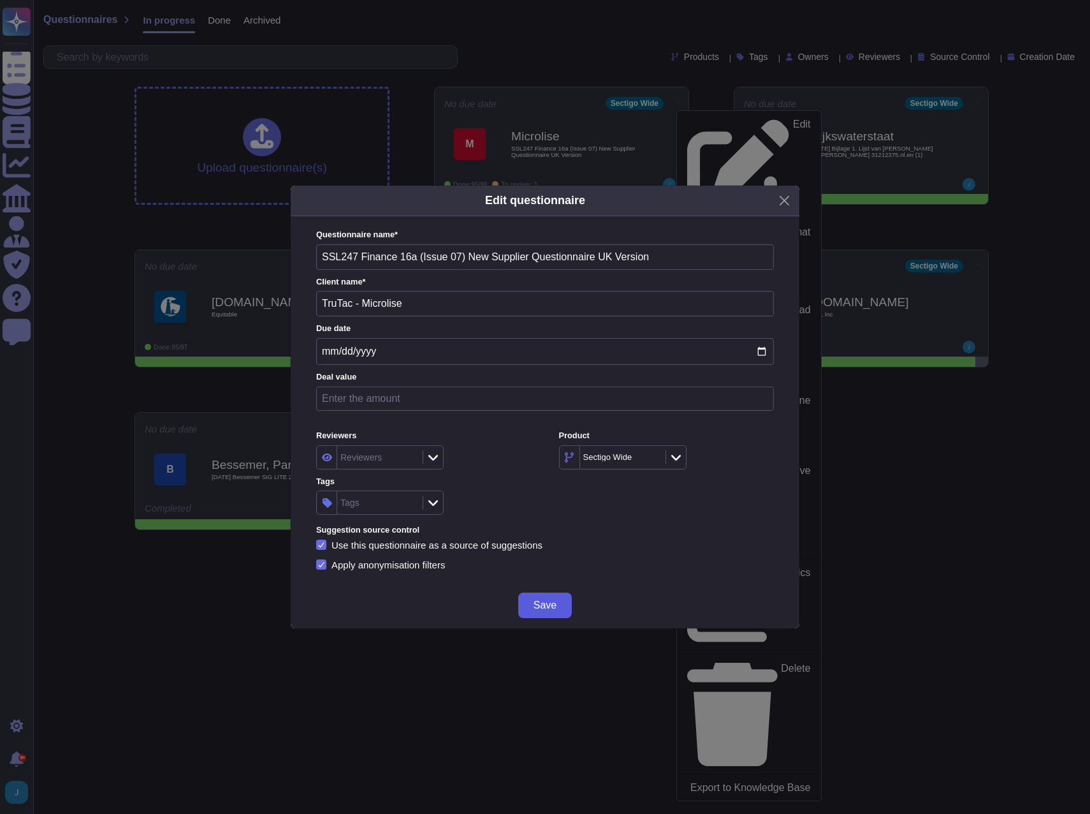
type input "TruTac - Microlise"
click at [541, 607] on span "Save" at bounding box center [545, 605] width 23 height 10
